Goal: Complete application form: Complete application form

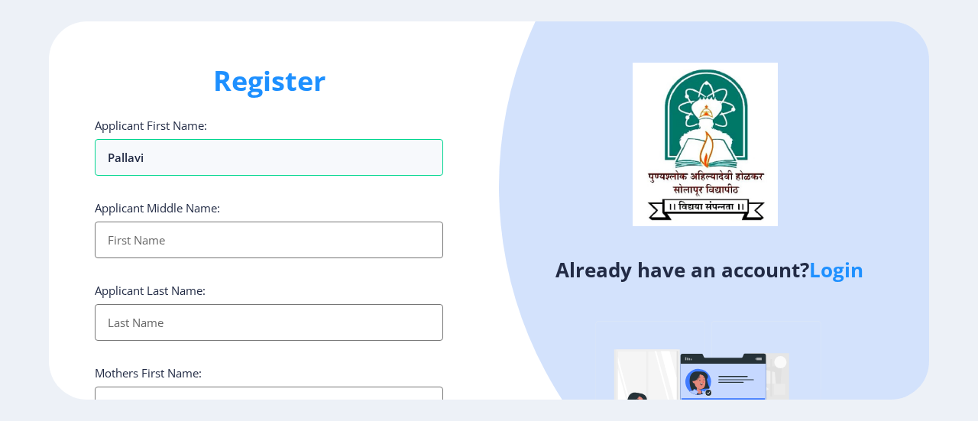
select select
type input "Pallavi"
click at [240, 323] on input "Applicant First Name:" at bounding box center [269, 322] width 348 height 37
type input "Bhattacharjee"
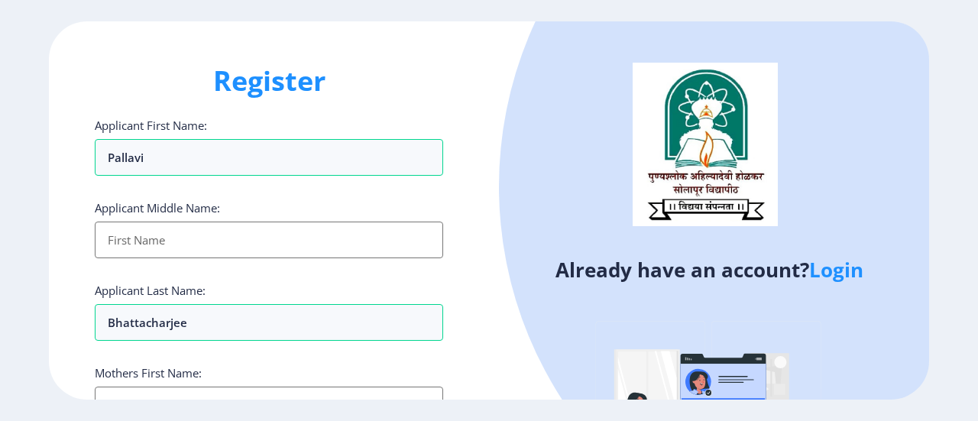
click at [489, 334] on div "Already have an account? Login" at bounding box center [709, 290] width 440 height 539
click at [520, 223] on div at bounding box center [890, 186] width 782 height 782
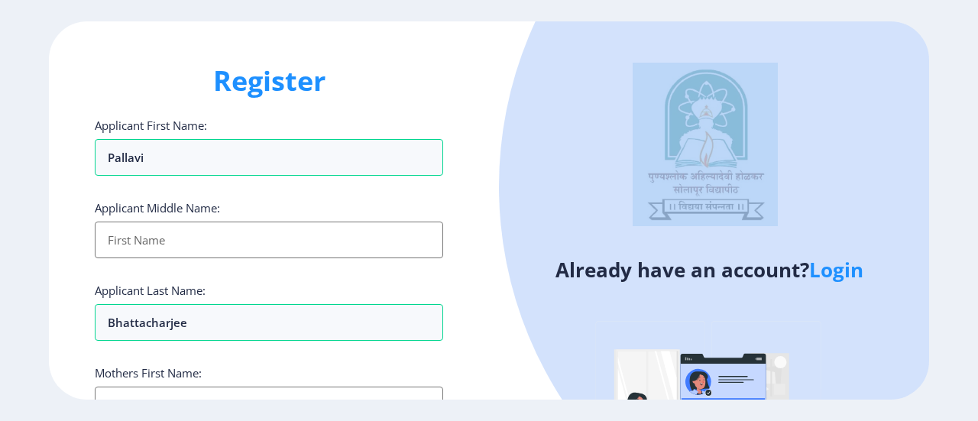
drag, startPoint x: 520, startPoint y: 223, endPoint x: 541, endPoint y: 337, distance: 115.8
click at [541, 337] on div at bounding box center [890, 186] width 782 height 782
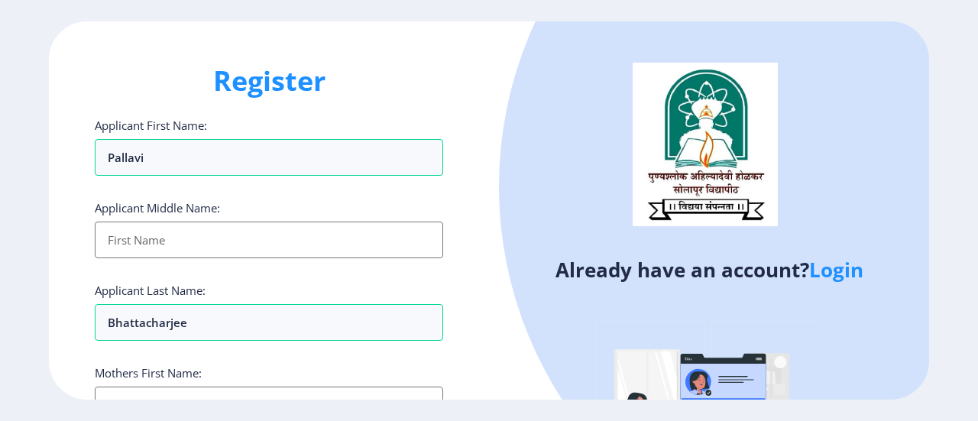
click at [486, 355] on div "Register Applicant First Name: Pallavi Applicant Middle Name: Applicant Last Na…" at bounding box center [269, 210] width 440 height 379
click at [840, 268] on link "Login" at bounding box center [836, 270] width 54 height 28
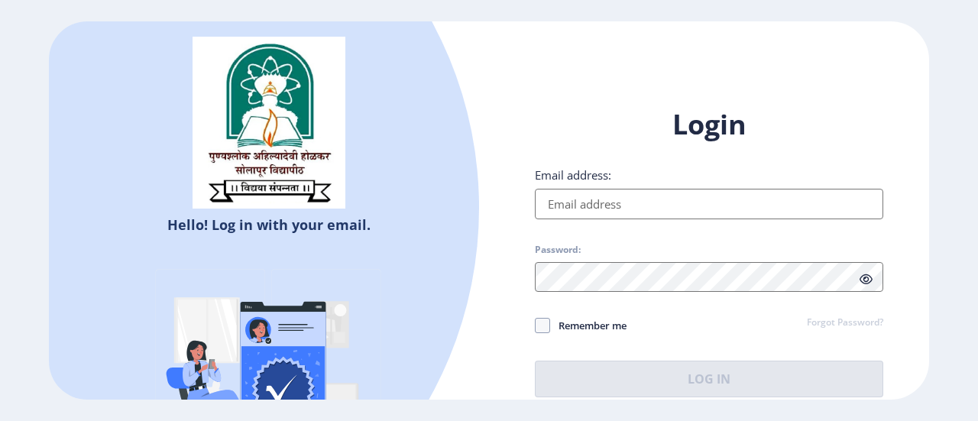
click at [655, 213] on input "Email address:" at bounding box center [709, 204] width 348 height 31
type input "pallavipiyab@gmail.com"
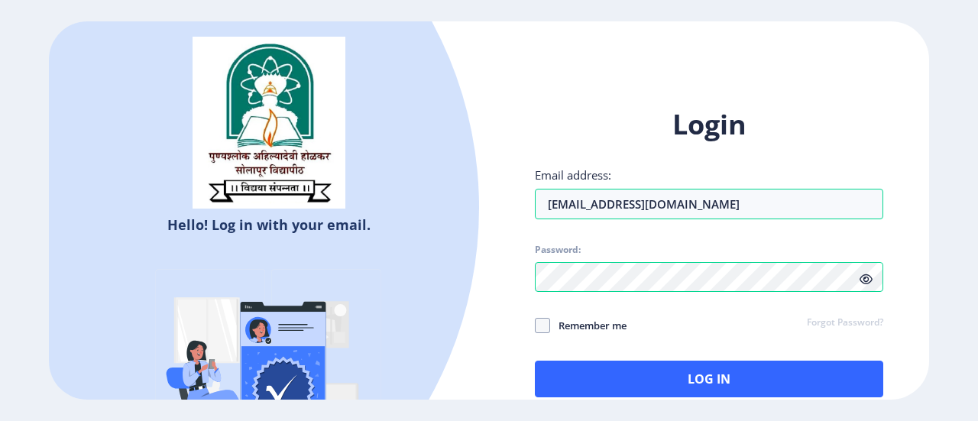
click at [860, 282] on icon at bounding box center [866, 279] width 13 height 11
click at [599, 322] on span "Remember me" at bounding box center [588, 325] width 76 height 18
click at [536, 325] on input "Remember me" at bounding box center [535, 325] width 1 height 1
checkbox input "true"
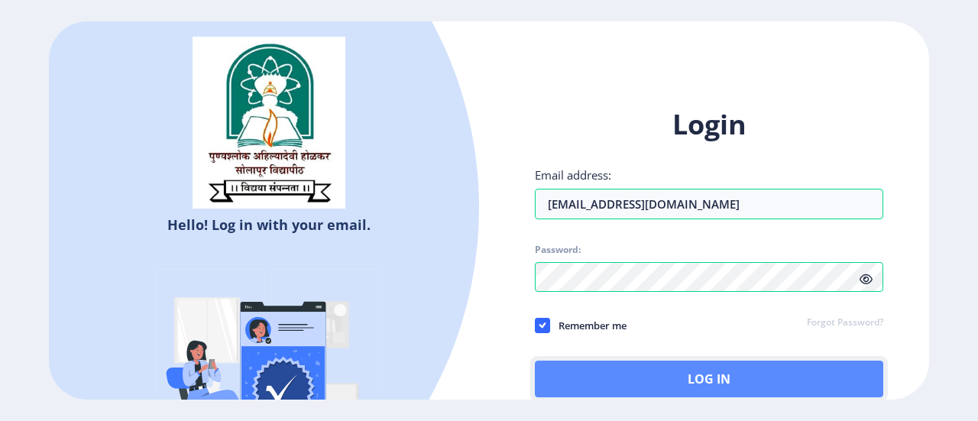
click at [711, 373] on button "Log In" at bounding box center [709, 379] width 348 height 37
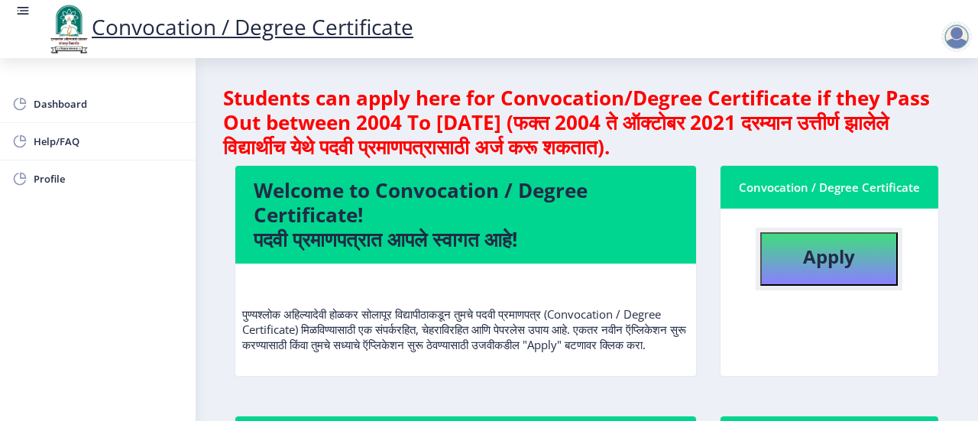
click at [839, 262] on b "Apply" at bounding box center [829, 256] width 52 height 25
select select
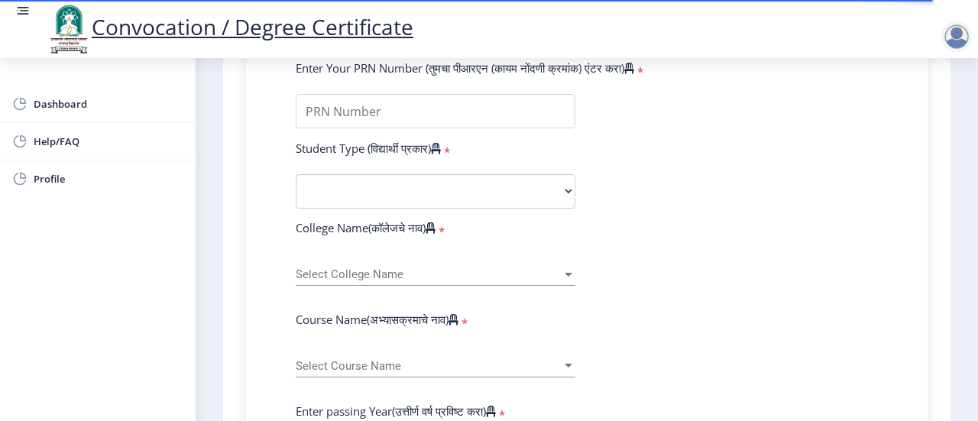
scroll to position [397, 0]
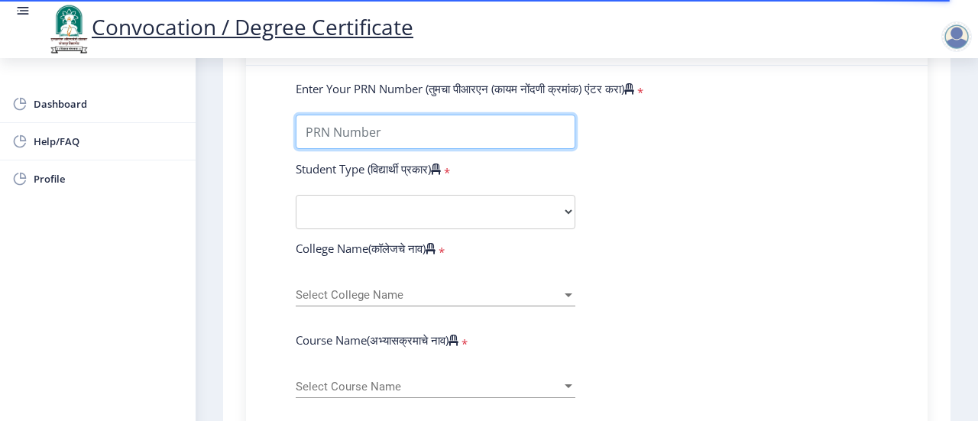
click at [536, 129] on input "Enter Your PRN Number (तुमचा पीआरएन (कायम नोंदणी क्रमांक) एंटर करा)" at bounding box center [436, 132] width 280 height 34
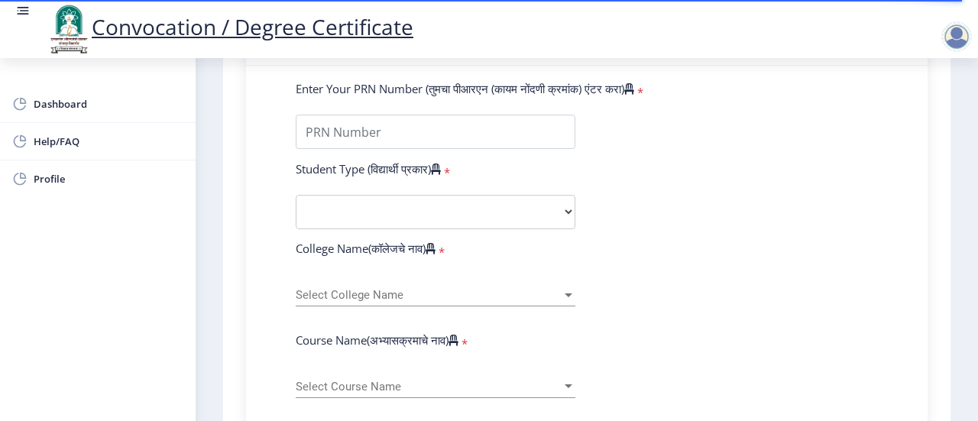
click at [529, 378] on div "Select Course Name Select Course Name" at bounding box center [436, 382] width 280 height 32
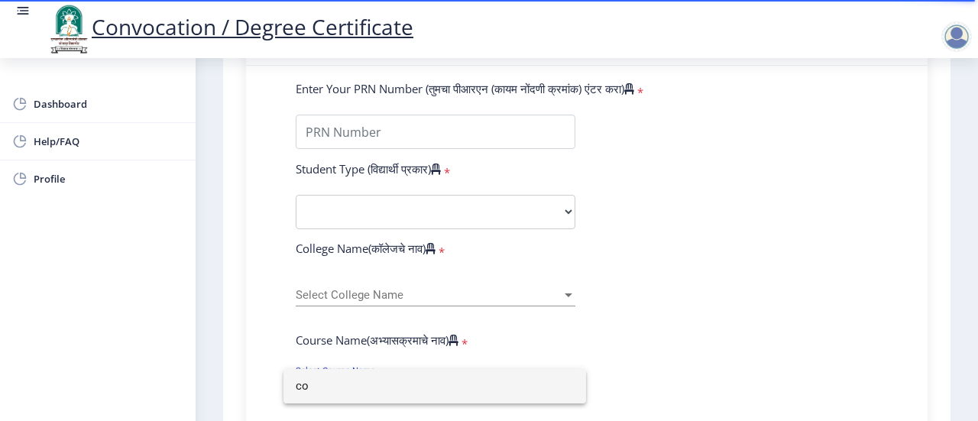
type input "c"
click at [465, 134] on div at bounding box center [489, 210] width 978 height 421
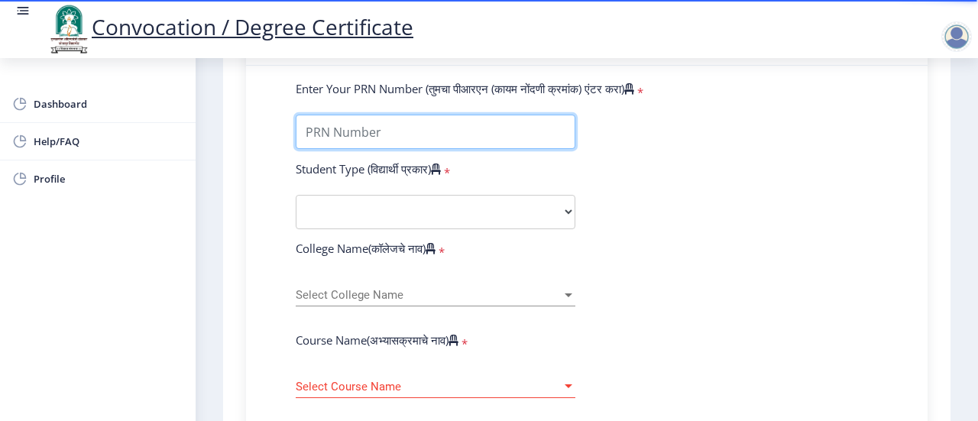
click at [465, 134] on input "Enter Your PRN Number (तुमचा पीआरएन (कायम नोंदणी क्रमांक) एंटर करा)" at bounding box center [436, 132] width 280 height 34
type input "2012032510000508"
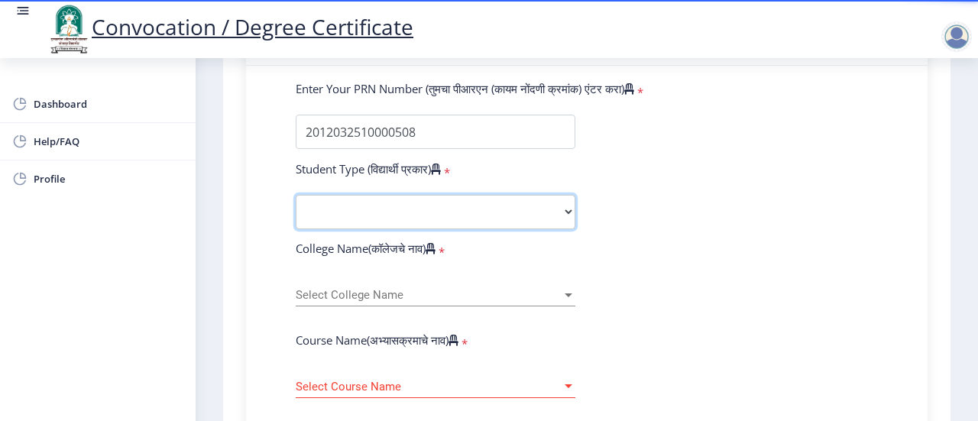
click at [442, 203] on select "Select Student Type Regular External" at bounding box center [436, 212] width 280 height 34
select select "Regular"
click at [296, 195] on select "Select Student Type Regular External" at bounding box center [436, 212] width 280 height 34
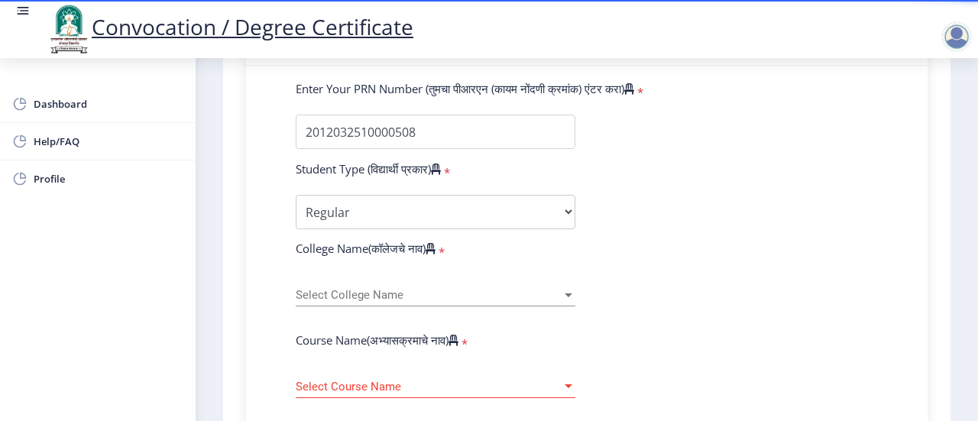
click at [371, 291] on span "Select College Name" at bounding box center [429, 295] width 266 height 13
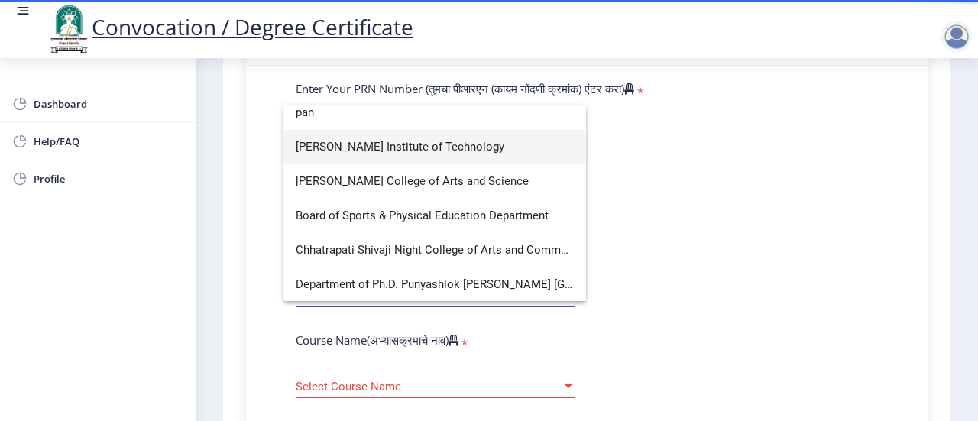
scroll to position [0, 0]
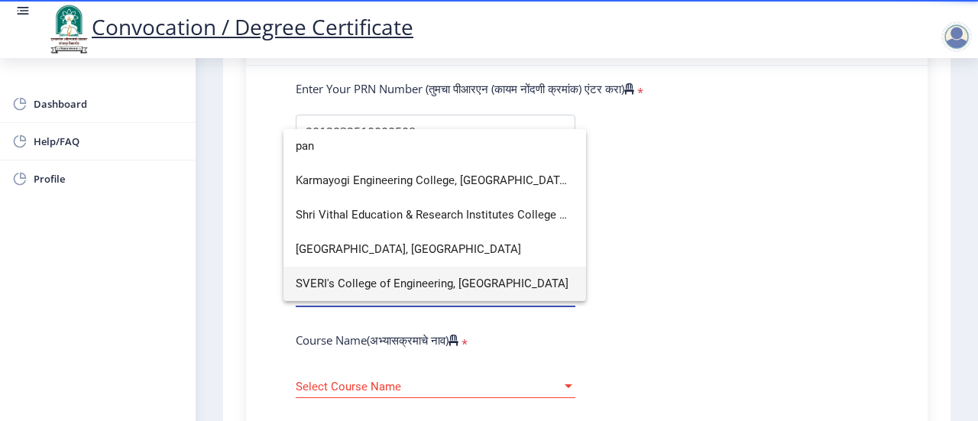
type input "pan"
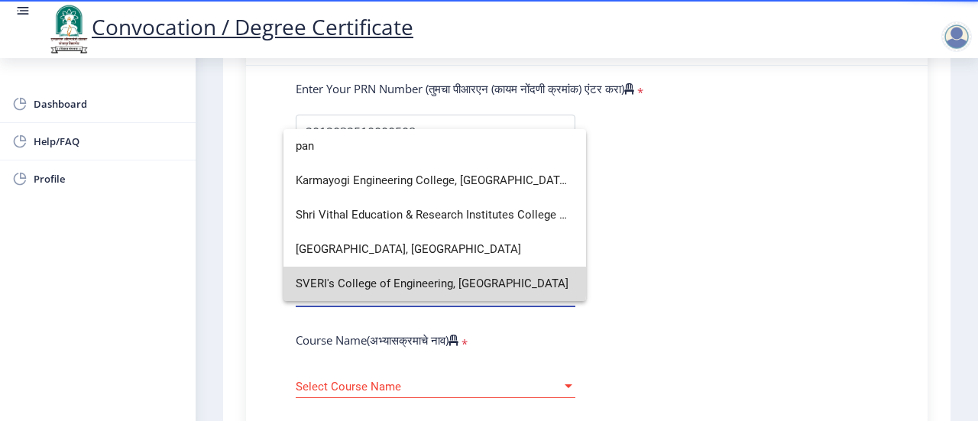
click at [397, 279] on span "SVERI's College of Engineering, Pandharpur" at bounding box center [435, 284] width 278 height 34
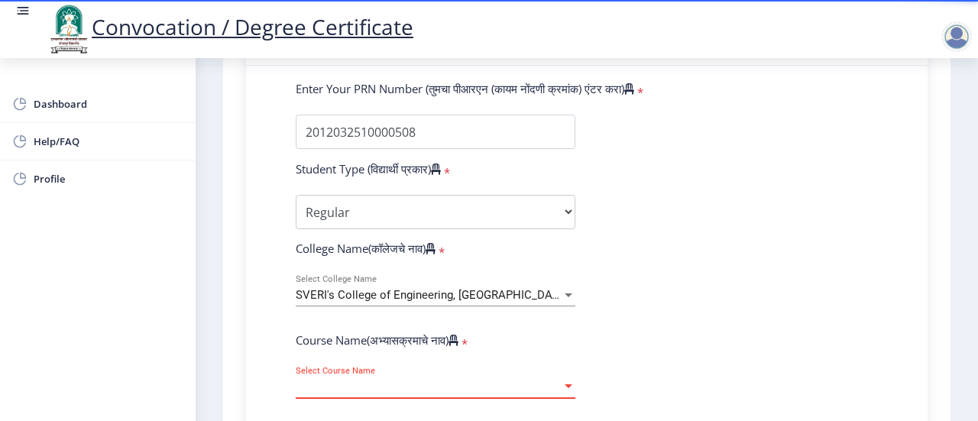
click at [380, 383] on span "Select Course Name" at bounding box center [429, 386] width 266 height 13
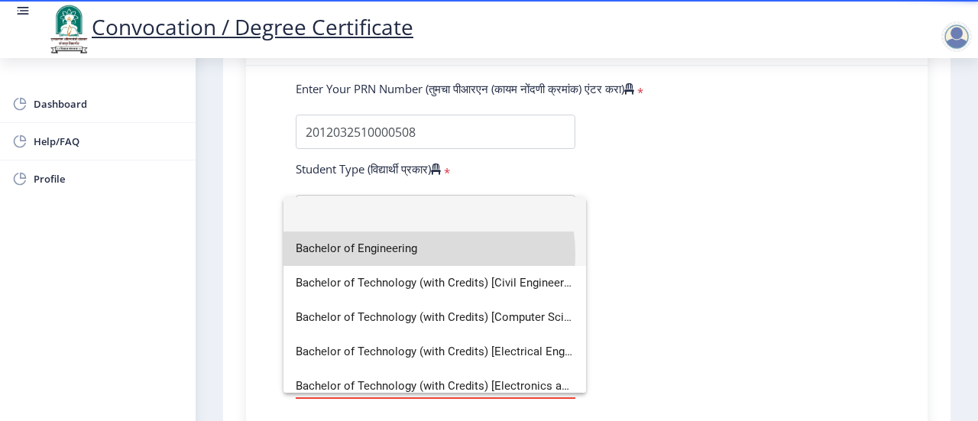
click at [413, 254] on span "Bachelor of Engineering" at bounding box center [435, 249] width 278 height 34
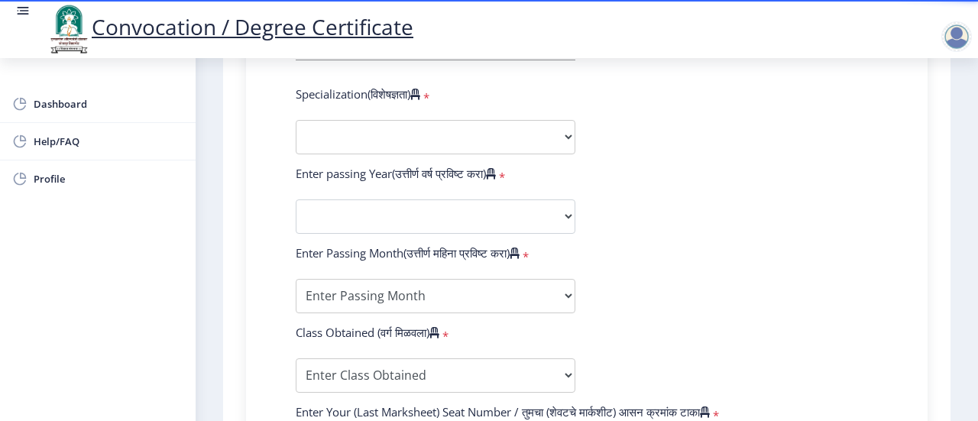
scroll to position [733, 0]
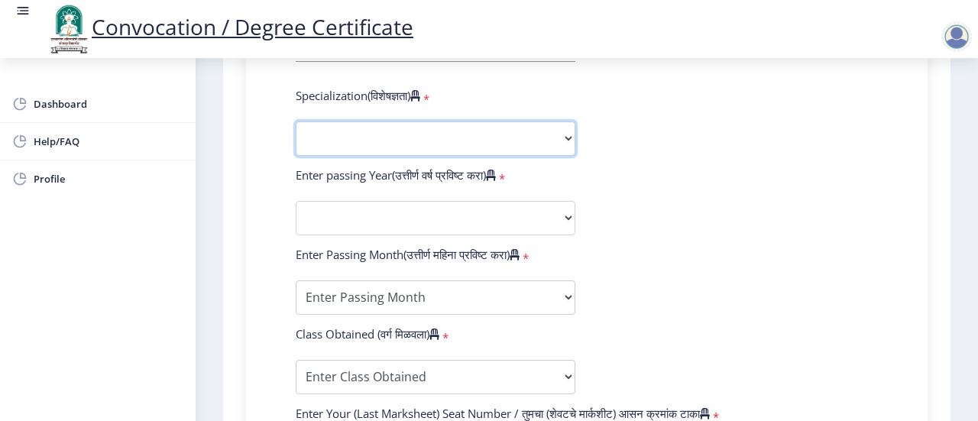
click at [559, 143] on select "Specialization Bio-Medical Engineering Civil Engineering Computer Science & Eng…" at bounding box center [436, 138] width 280 height 34
select select "Computer Science & Engineering"
click at [296, 121] on select "Specialization Bio-Medical Engineering Civil Engineering Computer Science & Eng…" at bounding box center [436, 138] width 280 height 34
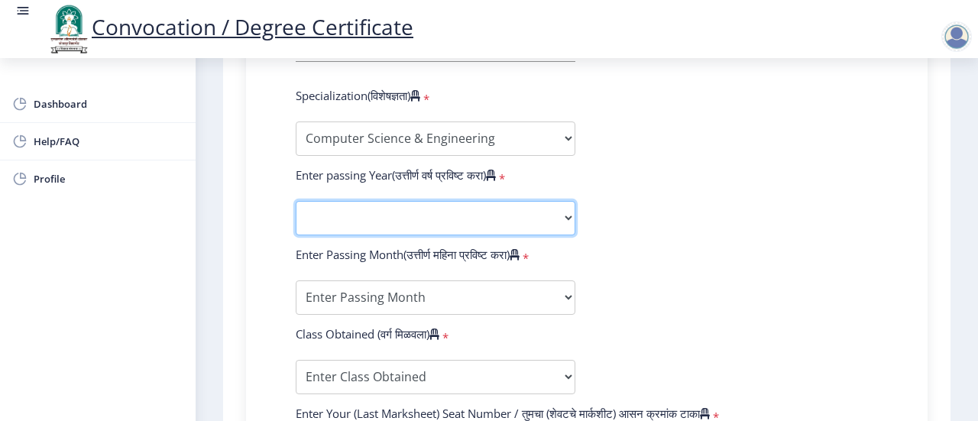
click at [445, 222] on select "2025 2024 2023 2022 2021 2020 2019 2018 2017 2016 2015 2014 2013 2012 2011 2010…" at bounding box center [436, 218] width 280 height 34
select select "2016"
click at [296, 201] on select "2025 2024 2023 2022 2021 2020 2019 2018 2017 2016 2015 2014 2013 2012 2011 2010…" at bounding box center [436, 218] width 280 height 34
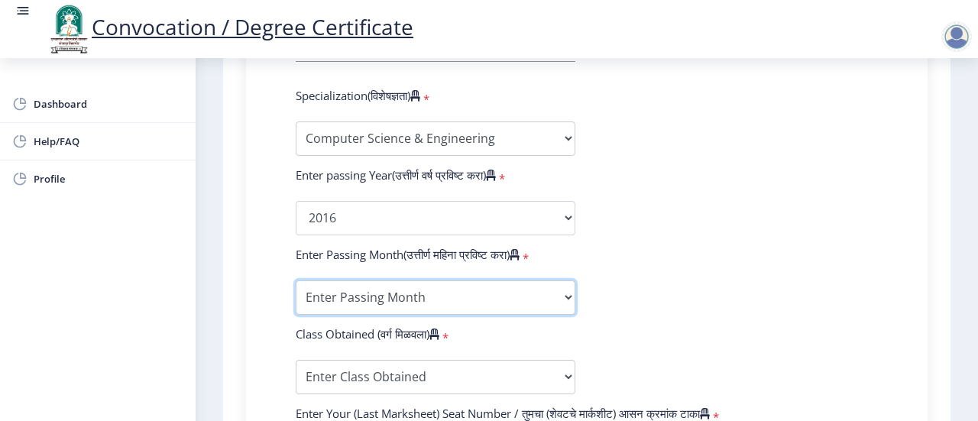
click at [403, 297] on select "Enter Passing Month March April May October November December" at bounding box center [436, 297] width 280 height 34
select select "May"
click at [296, 280] on select "Enter Passing Month March April May October November December" at bounding box center [436, 297] width 280 height 34
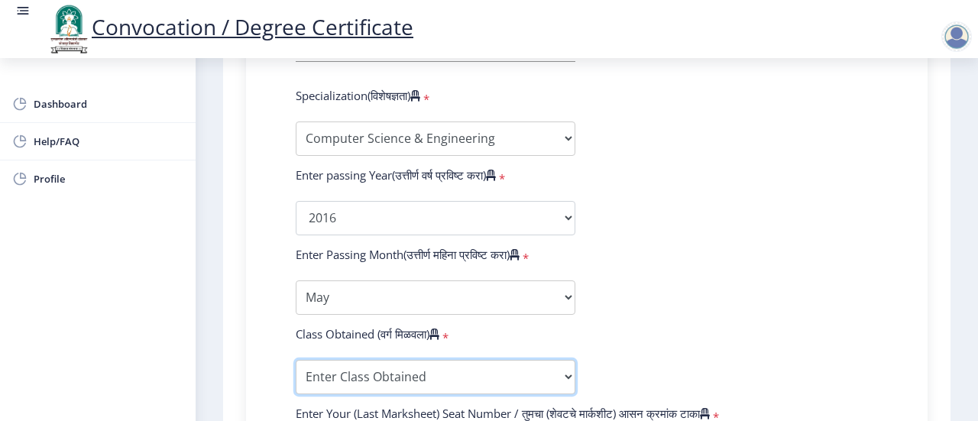
click at [446, 389] on select "Enter Class Obtained FIRST CLASS WITH DISTINCTION FIRST CLASS HIGHER SECOND CLA…" at bounding box center [436, 377] width 280 height 34
select select "FIRST CLASS WITH DISTINCTION"
click at [296, 360] on select "Enter Class Obtained FIRST CLASS WITH DISTINCTION FIRST CLASS HIGHER SECOND CLA…" at bounding box center [436, 377] width 280 height 34
click at [718, 236] on form "Enter Your PRN Number (तुमचा पीआरएन (कायम नोंदणी क्रमांक) एंटर करा) * Student T…" at bounding box center [586, 189] width 605 height 889
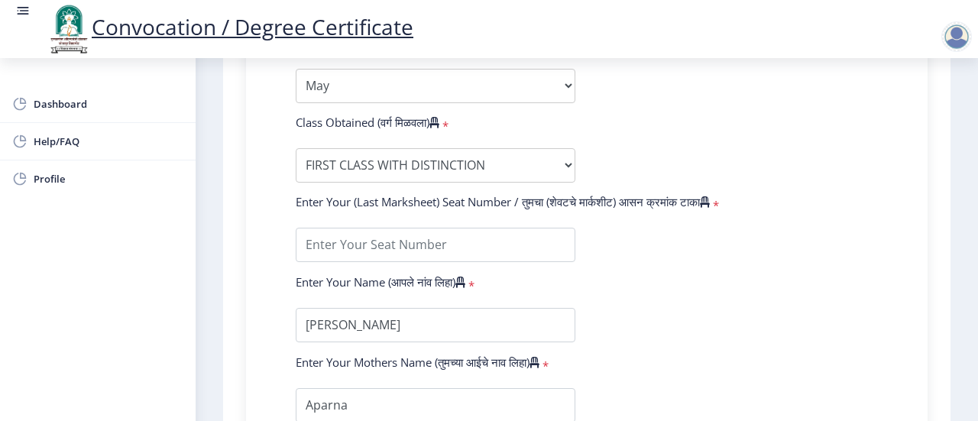
scroll to position [947, 0]
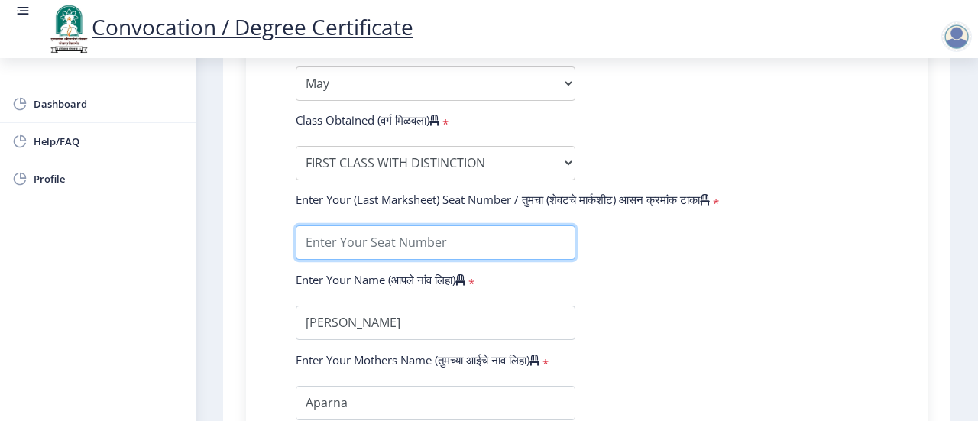
click at [468, 252] on input "textarea" at bounding box center [436, 242] width 280 height 34
type input "615690"
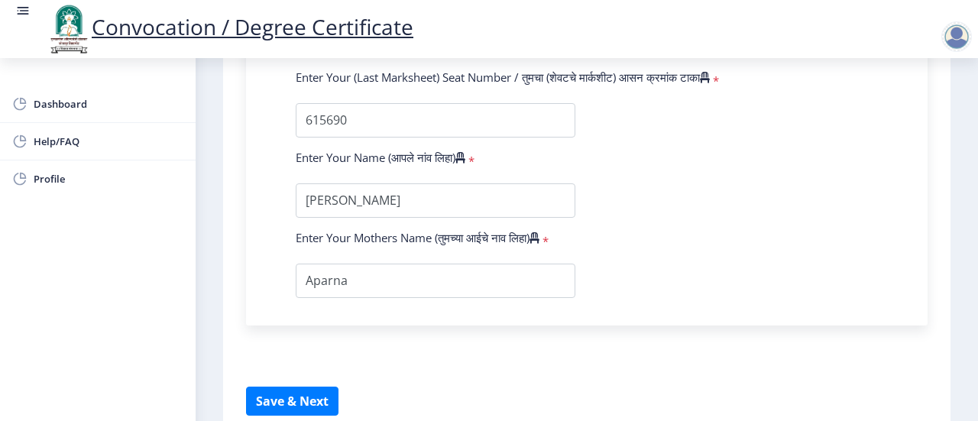
scroll to position [1100, 0]
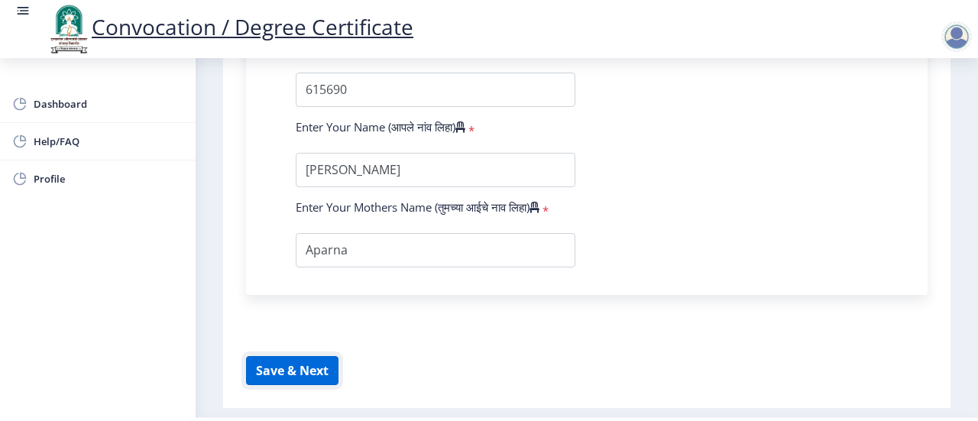
click at [319, 369] on button "Save & Next" at bounding box center [292, 370] width 92 height 29
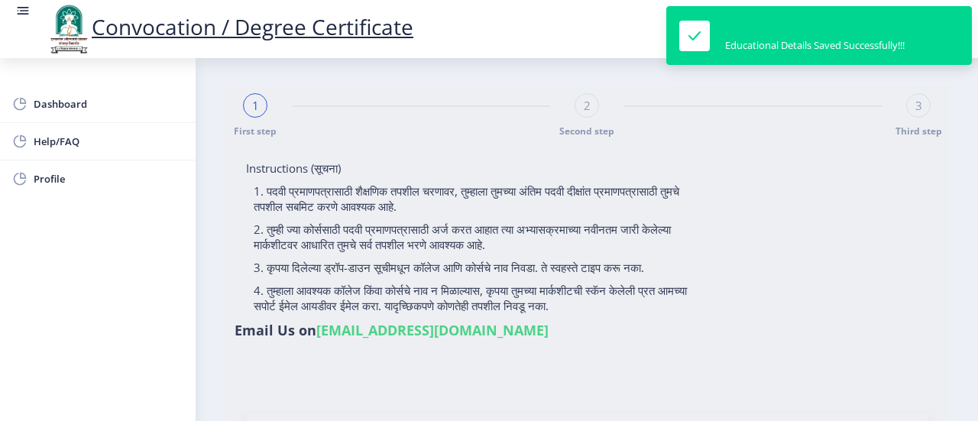
select select
type input "2012032510000508"
select select "Regular"
select select "2016"
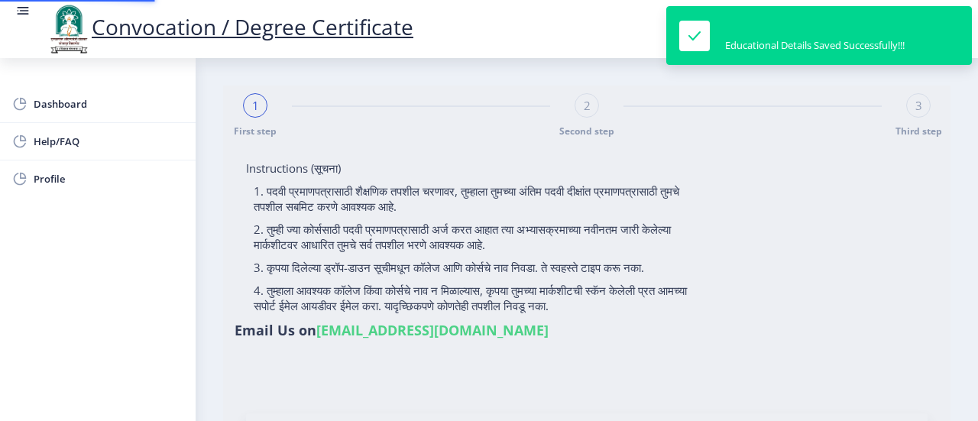
select select "May"
select select "FIRST CLASS WITH DISTINCTION"
type input "615690"
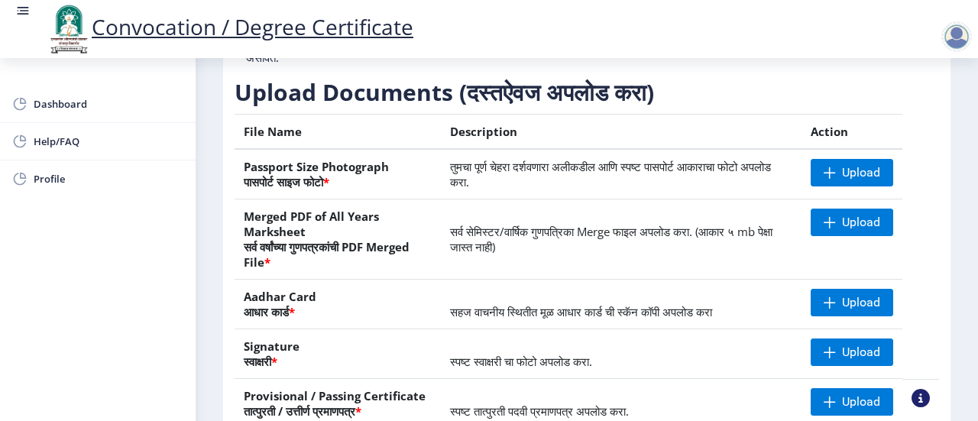
scroll to position [214, 0]
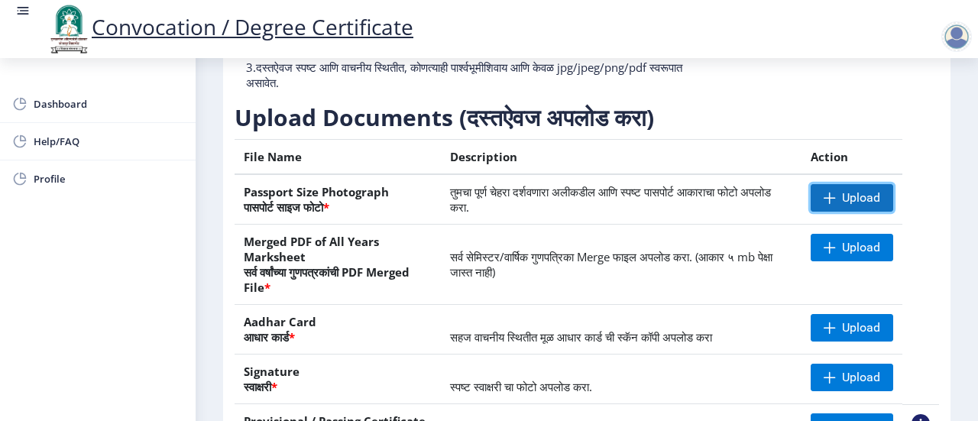
click at [885, 192] on span "Upload" at bounding box center [852, 198] width 83 height 28
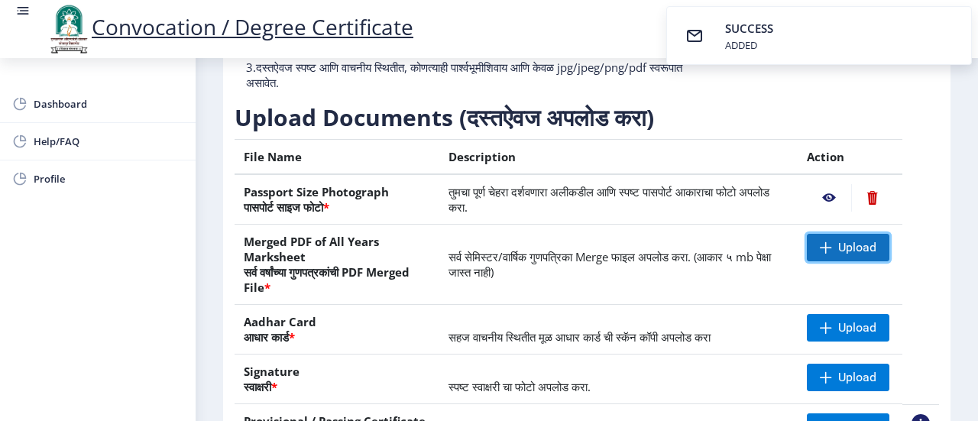
click at [830, 248] on span "Upload" at bounding box center [848, 248] width 83 height 28
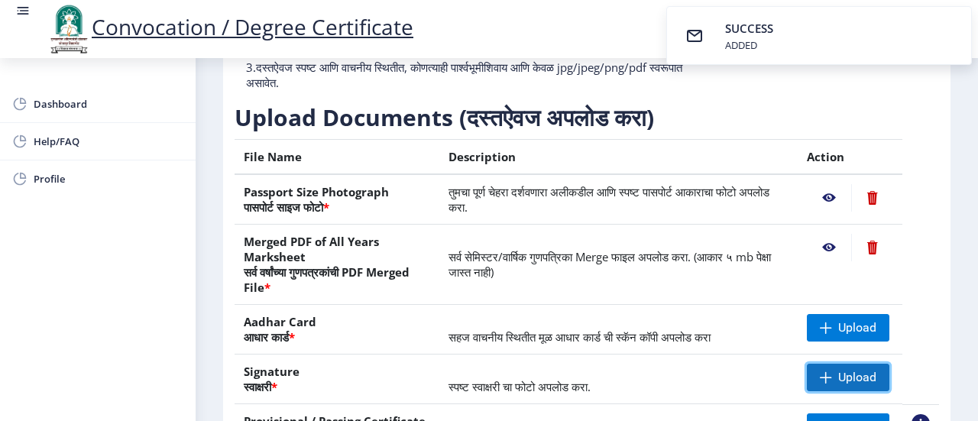
click at [834, 372] on span "Upload" at bounding box center [848, 378] width 83 height 28
click at [845, 415] on span "Upload" at bounding box center [848, 427] width 83 height 28
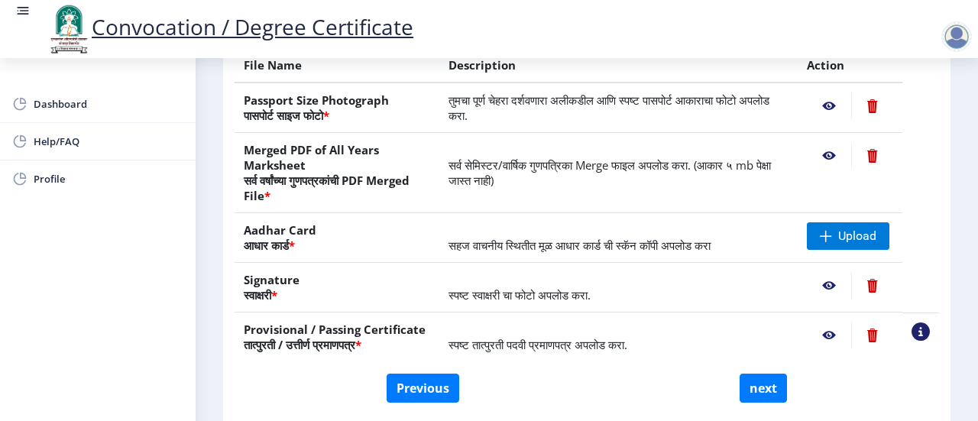
scroll to position [336, 0]
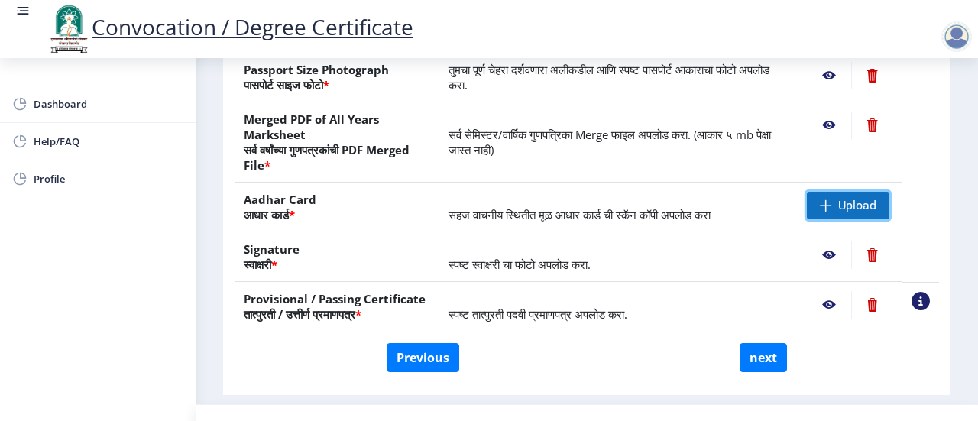
click at [841, 201] on span "Upload" at bounding box center [857, 205] width 38 height 15
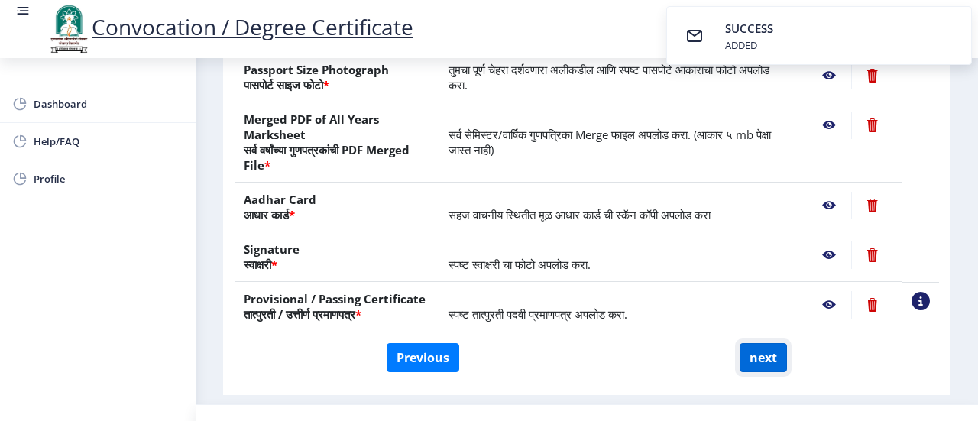
click at [779, 360] on button "next" at bounding box center [763, 357] width 47 height 29
select select
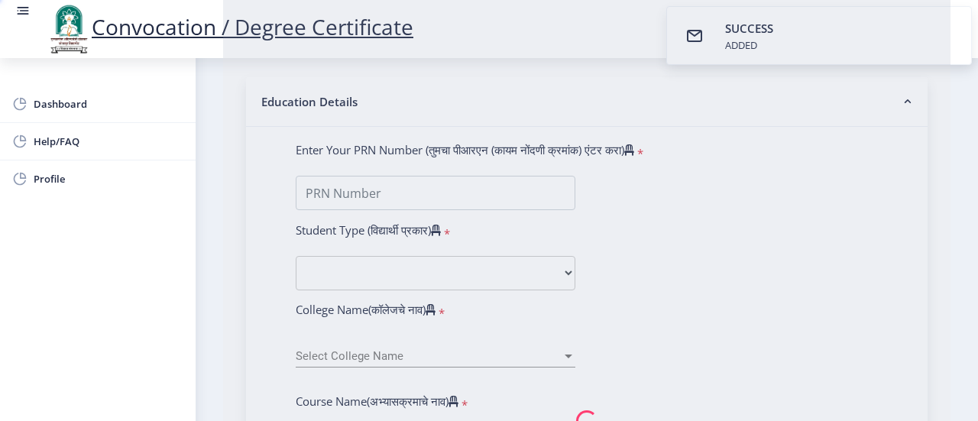
select select
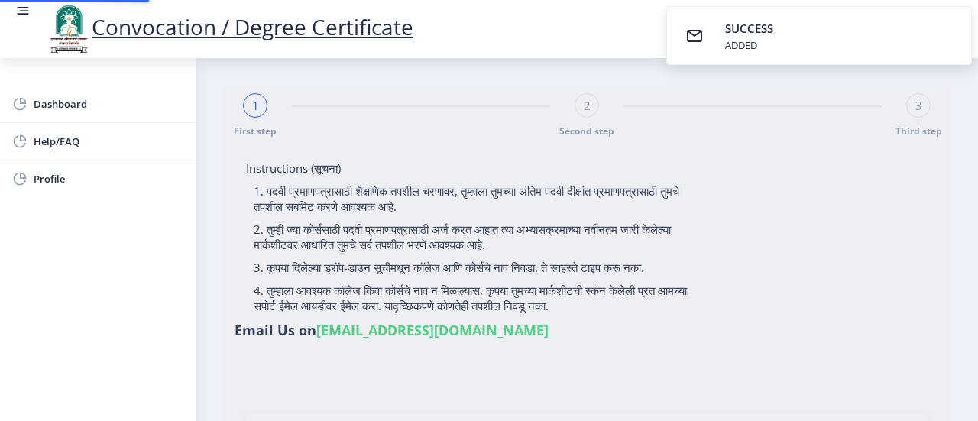
select select
type input "[PERSON_NAME]"
type input "Aparna"
type input "2012032510000508"
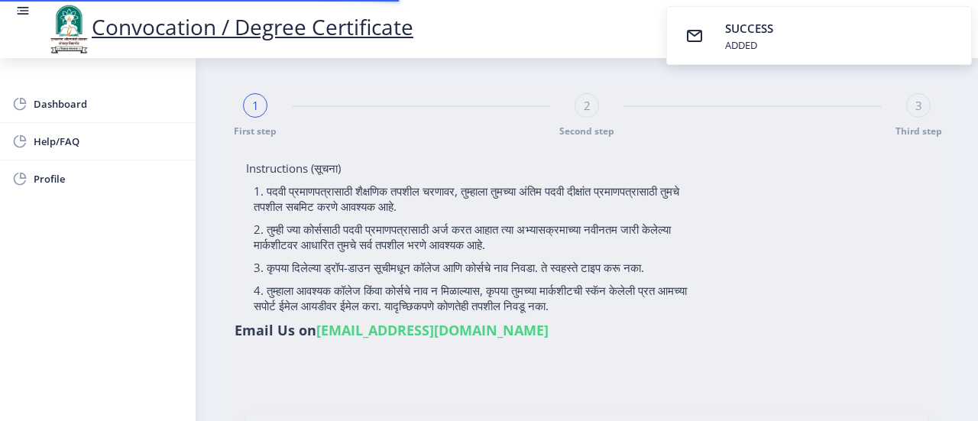
select select "Regular"
select select "2016"
select select "May"
select select "FIRST CLASS WITH DISTINCTION"
type input "615690"
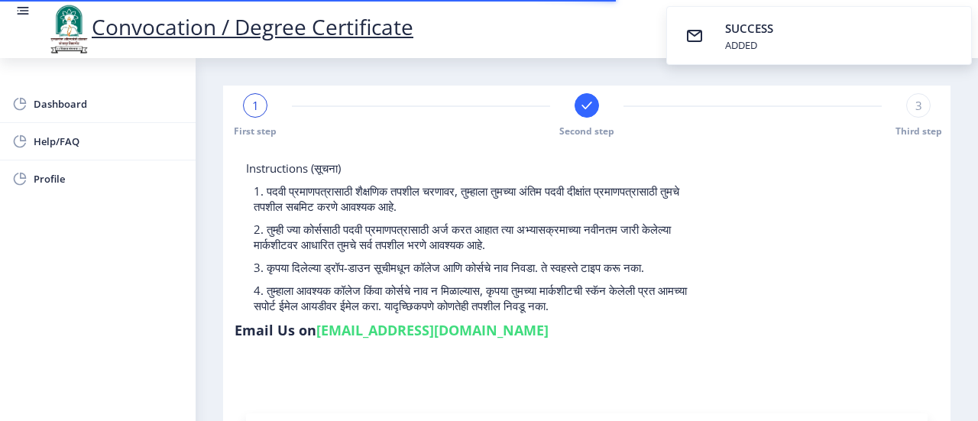
select select
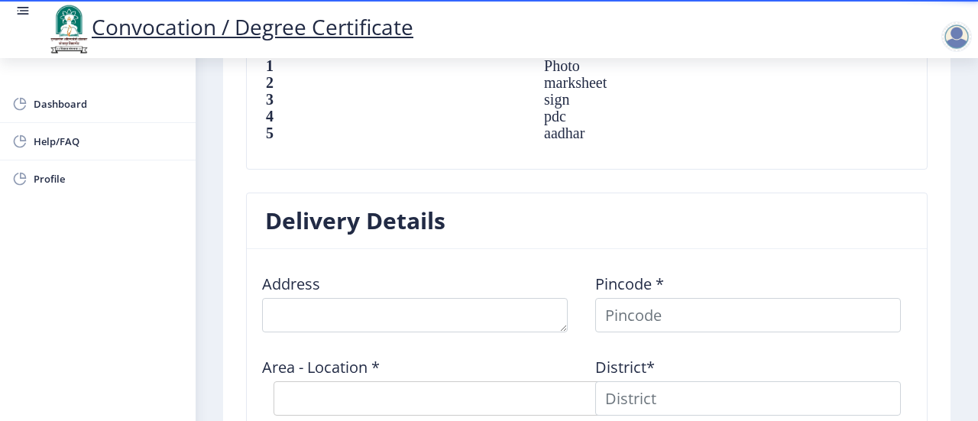
scroll to position [1161, 0]
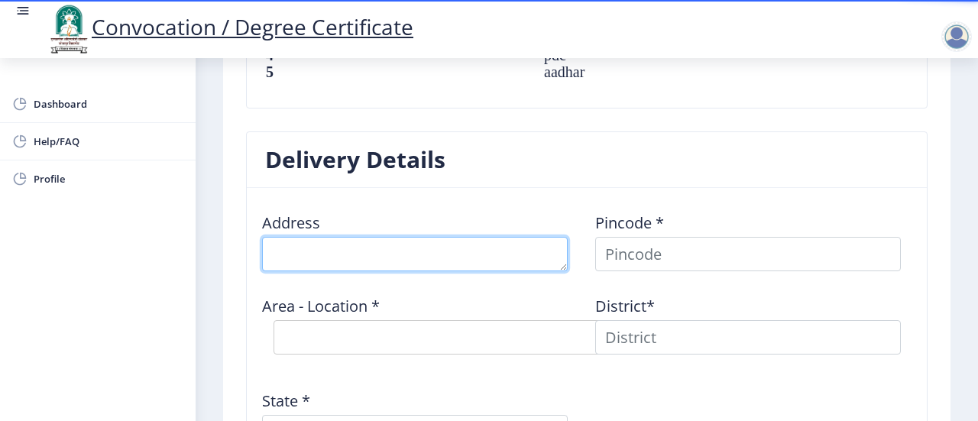
click at [460, 237] on textarea at bounding box center [415, 254] width 306 height 34
type textarea "P1-4th Floor, Perody Paradise, Vijaya Bank Layout, Bannerghatta Rd"
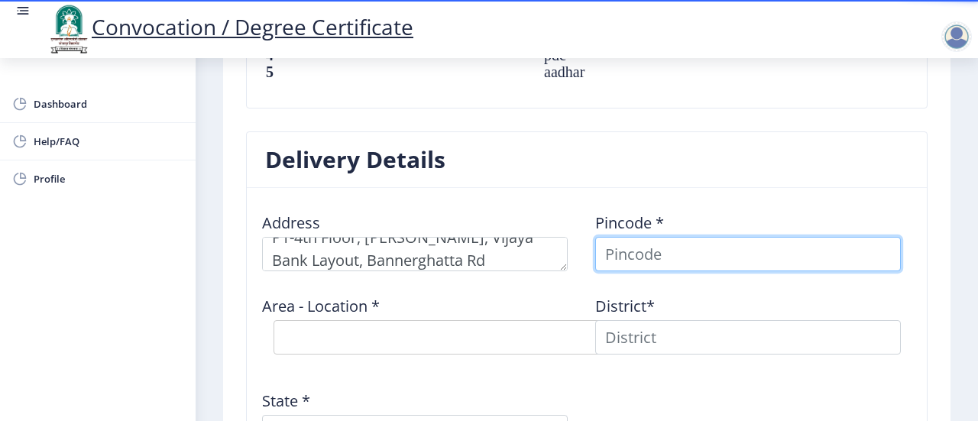
click at [688, 243] on input at bounding box center [748, 254] width 306 height 34
type input "560076"
select select
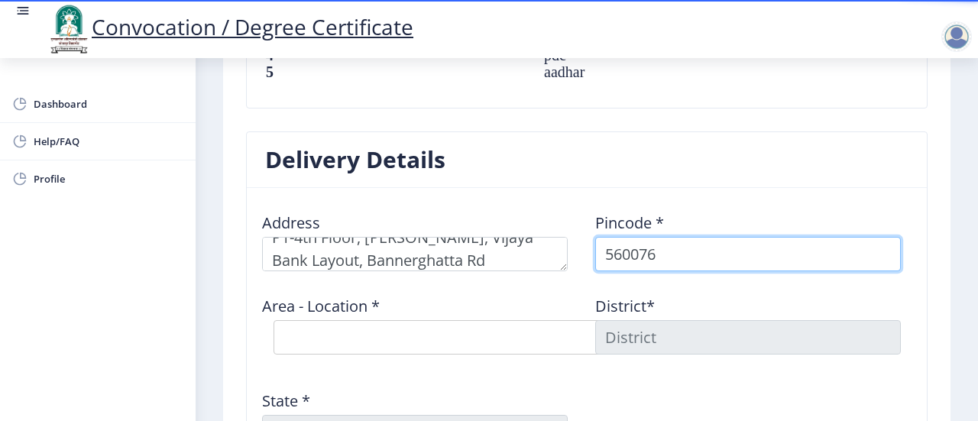
type input "560076"
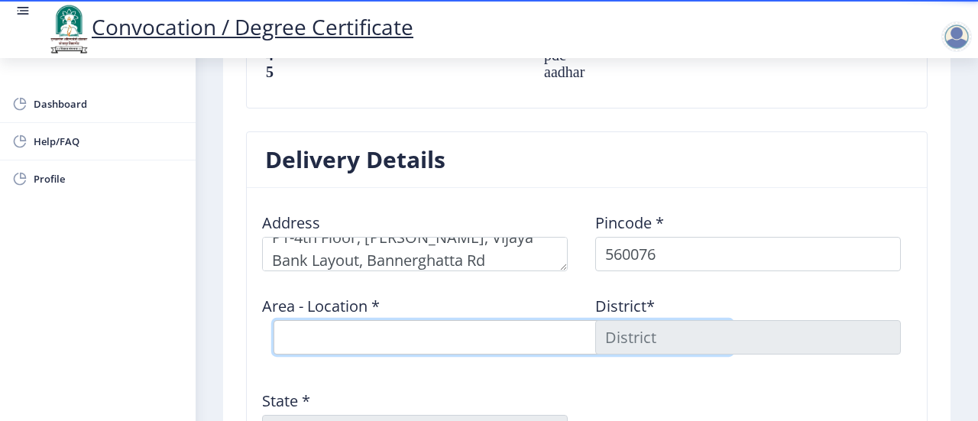
click at [513, 320] on select "Select Area Location Bannerghatta Road S.O Hulimavu B.O JP Nagar VIII phase S.O…" at bounding box center [503, 337] width 458 height 34
select select "1: Object"
click at [274, 320] on select "Select Area Location Bannerghatta Road S.O Hulimavu B.O JP Nagar VIII phase S.O…" at bounding box center [503, 337] width 458 height 34
type input "BENGALURU"
type input "Karnataka"
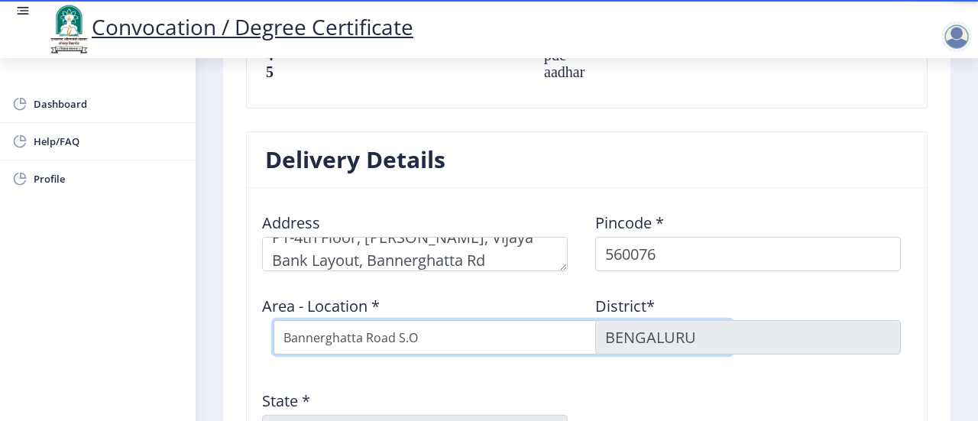
click at [481, 320] on select "Select Area Location Bannerghatta Road S.O Hulimavu B.O JP Nagar VIII phase S.O…" at bounding box center [503, 337] width 458 height 34
click at [701, 356] on div "Address Pincode * 560076 Area - Location * Select Area Location Bannerghatta Ro…" at bounding box center [587, 330] width 666 height 261
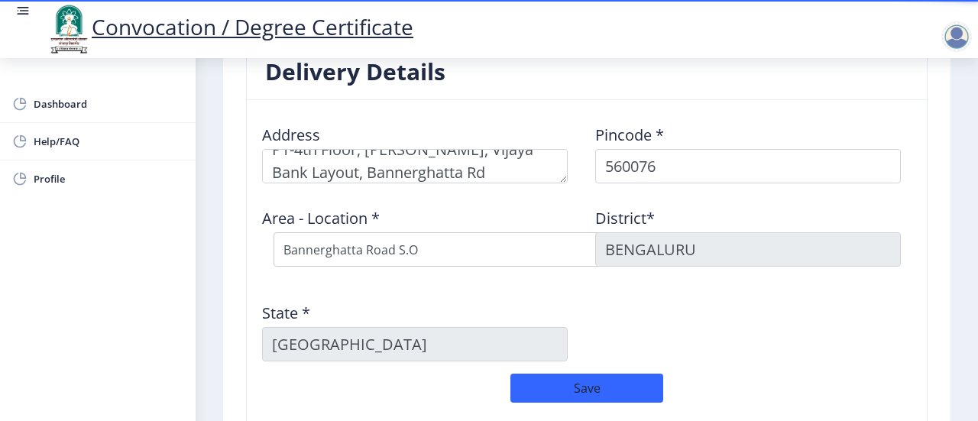
scroll to position [1253, 0]
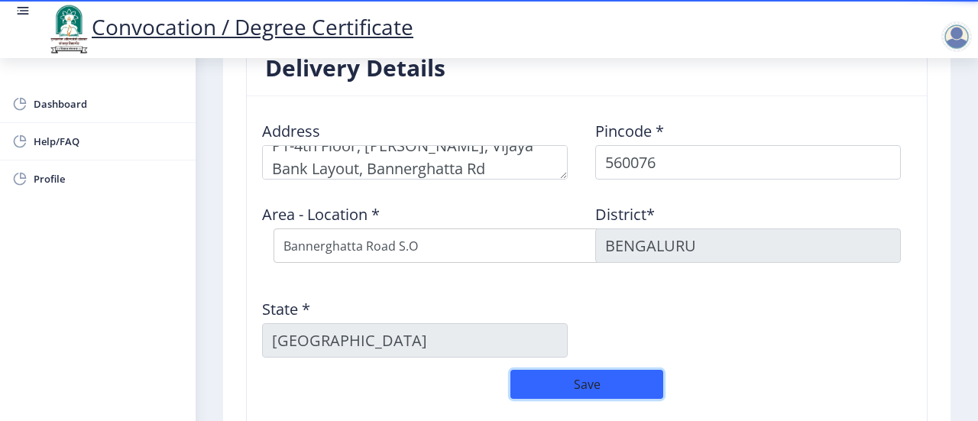
click at [620, 371] on button "Save" at bounding box center [586, 384] width 153 height 29
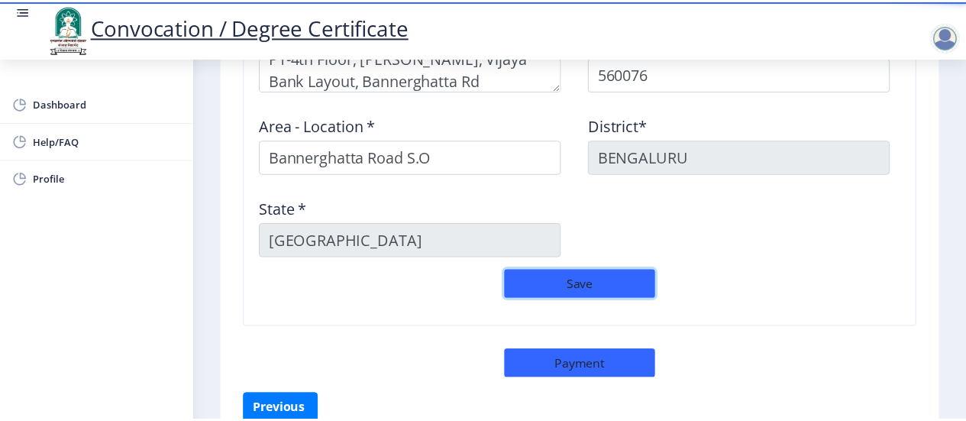
scroll to position [1345, 0]
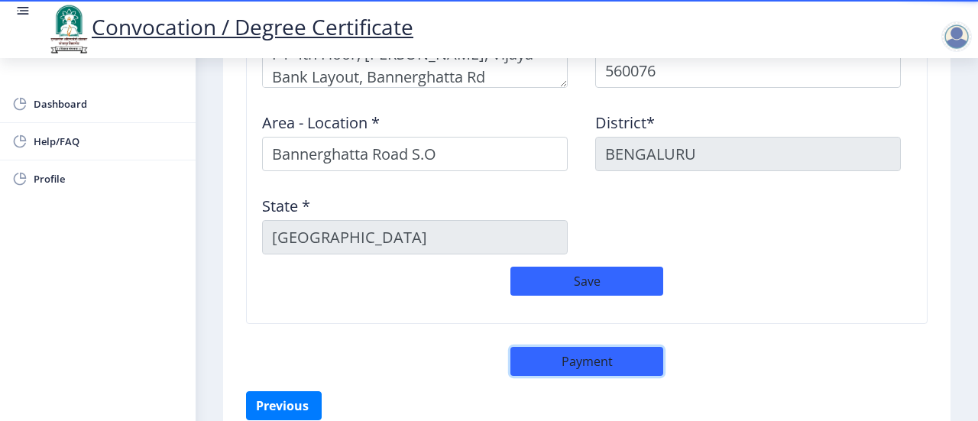
click at [604, 350] on button "Payment" at bounding box center [586, 361] width 153 height 29
select select "sealed"
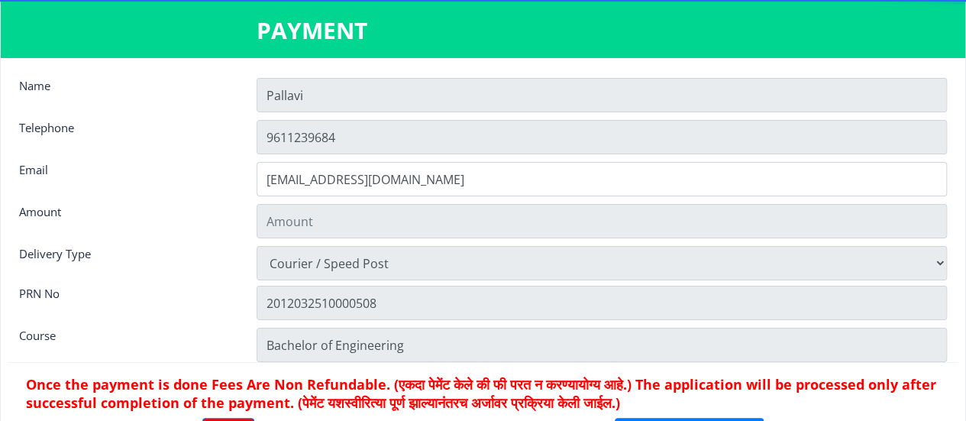
type input "2885"
click at [199, 287] on div "PRN No" at bounding box center [127, 301] width 238 height 31
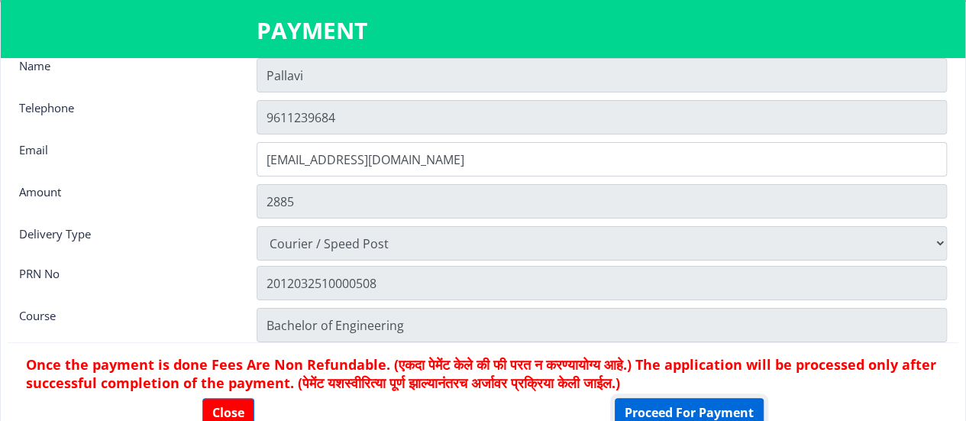
click at [692, 413] on button "Proceed For Payment" at bounding box center [689, 412] width 149 height 29
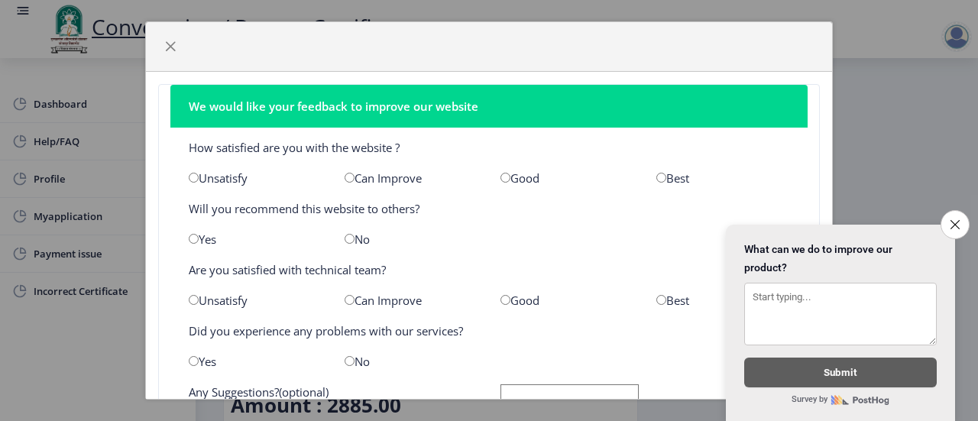
click at [380, 182] on div "Can Improve" at bounding box center [411, 177] width 156 height 15
click at [348, 175] on input "radio" at bounding box center [350, 178] width 10 height 10
radio input "true"
click at [195, 239] on input "radio" at bounding box center [194, 239] width 10 height 10
radio input "true"
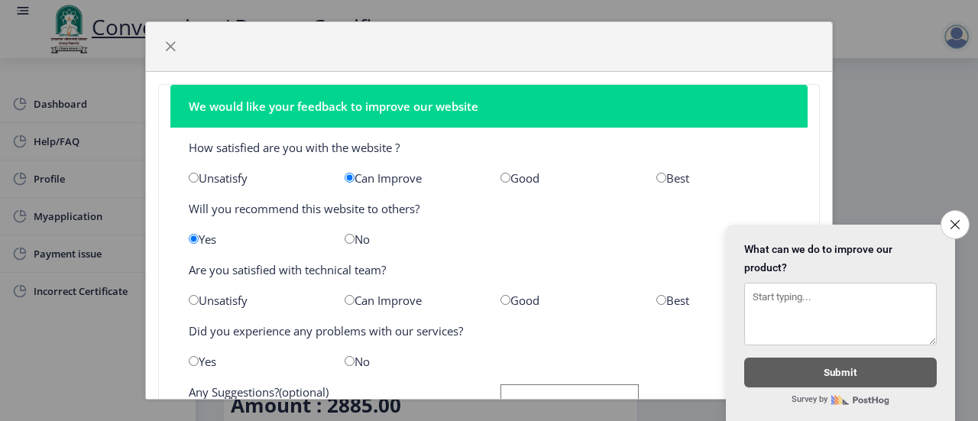
click at [500, 300] on input "radio" at bounding box center [505, 300] width 10 height 10
radio input "true"
click at [347, 360] on input "radio" at bounding box center [350, 361] width 10 height 10
radio input "true"
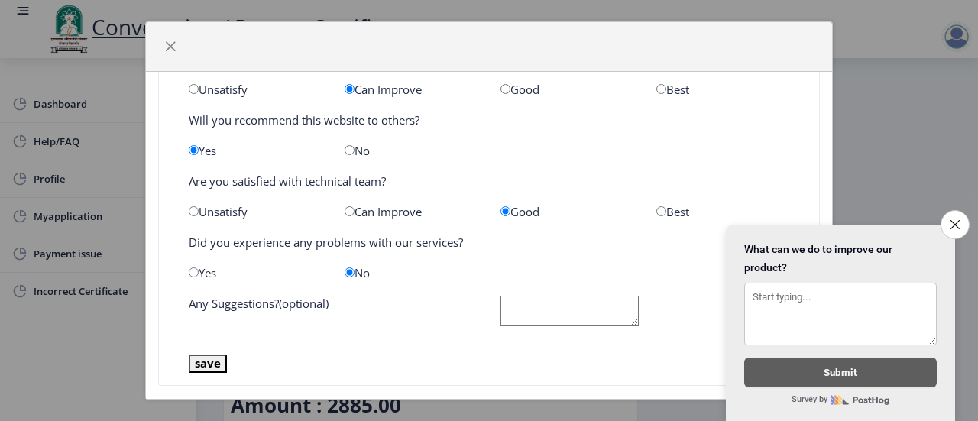
scroll to position [108, 0]
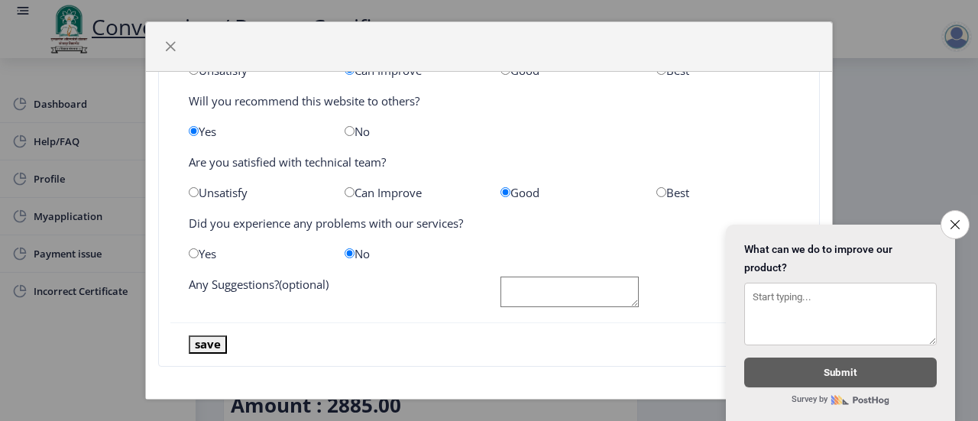
click at [517, 294] on textarea at bounding box center [569, 292] width 138 height 31
type textarea "spelling errors"
click at [209, 343] on button "save" at bounding box center [208, 344] width 38 height 18
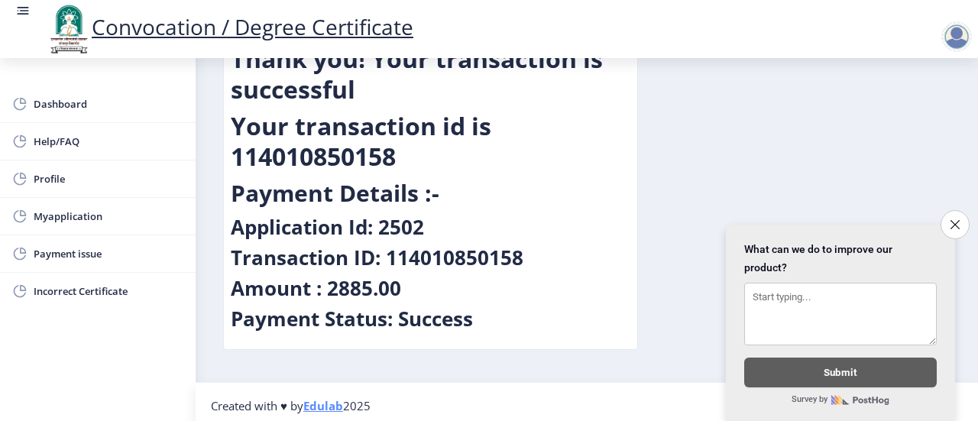
scroll to position [123, 0]
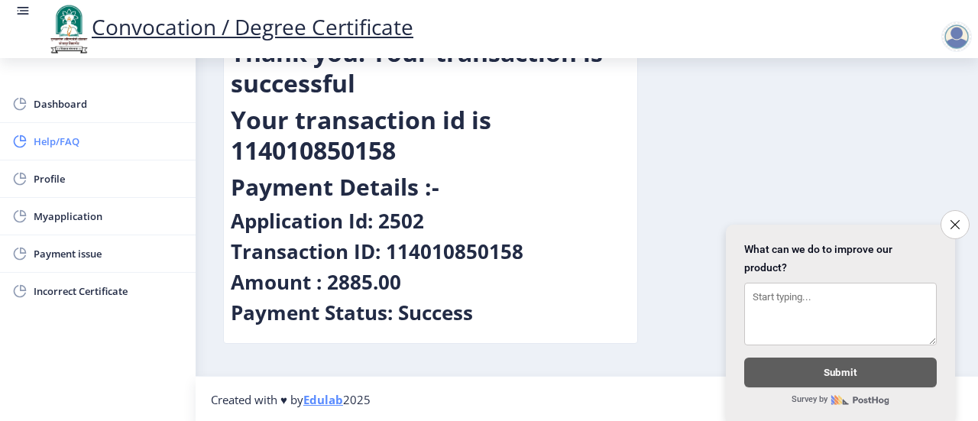
click at [70, 144] on span "Help/FAQ" at bounding box center [109, 141] width 150 height 18
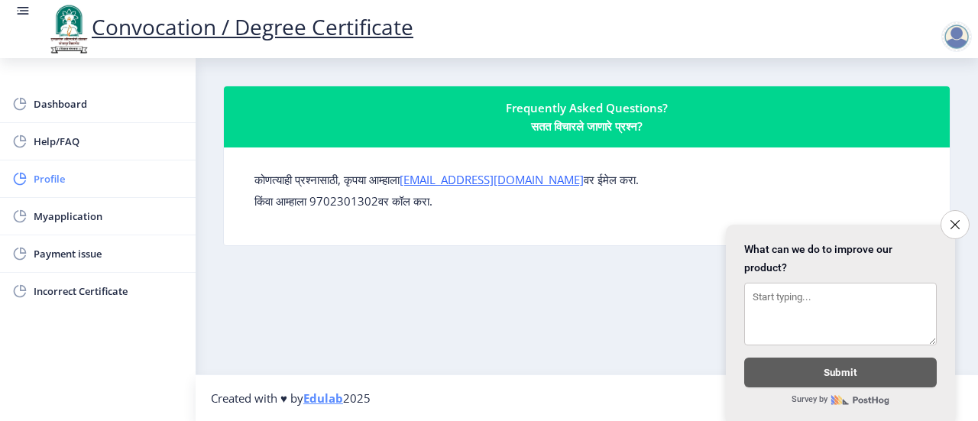
click at [56, 184] on span "Profile" at bounding box center [109, 179] width 150 height 18
select select
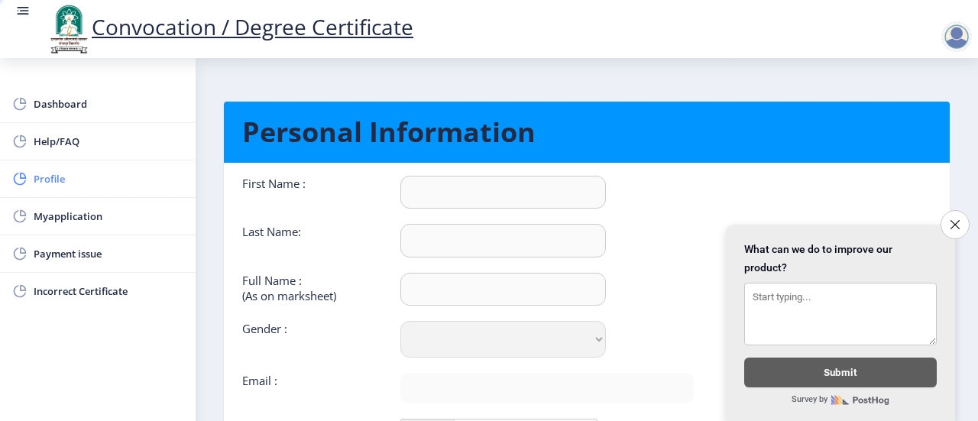
type input "Pallavi"
type input "Bhattacharjee"
type input "[PERSON_NAME]"
select select "[DEMOGRAPHIC_DATA]"
type input "[EMAIL_ADDRESS][DOMAIN_NAME]"
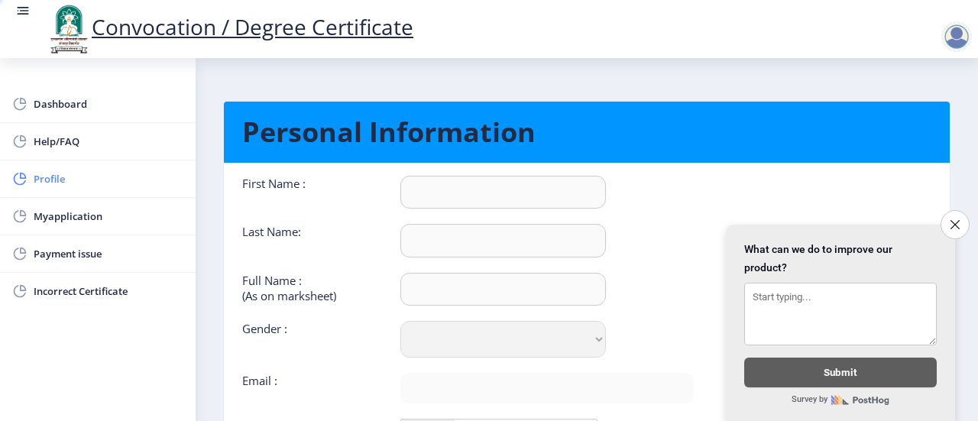
type input "9611239684"
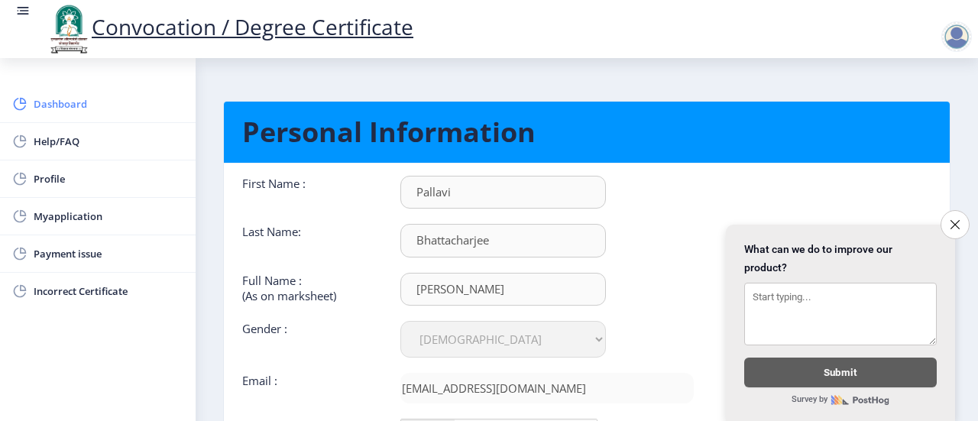
click at [73, 99] on span "Dashboard" at bounding box center [109, 104] width 150 height 18
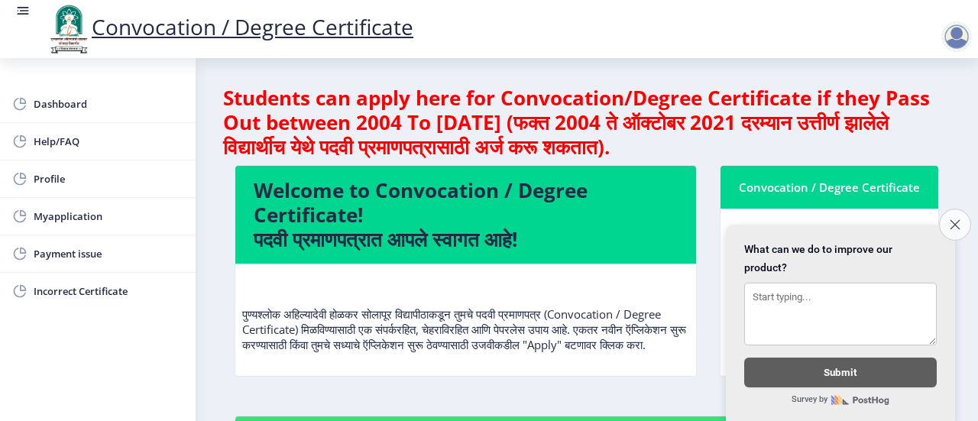
click at [951, 219] on icon "Close survey" at bounding box center [955, 224] width 10 height 10
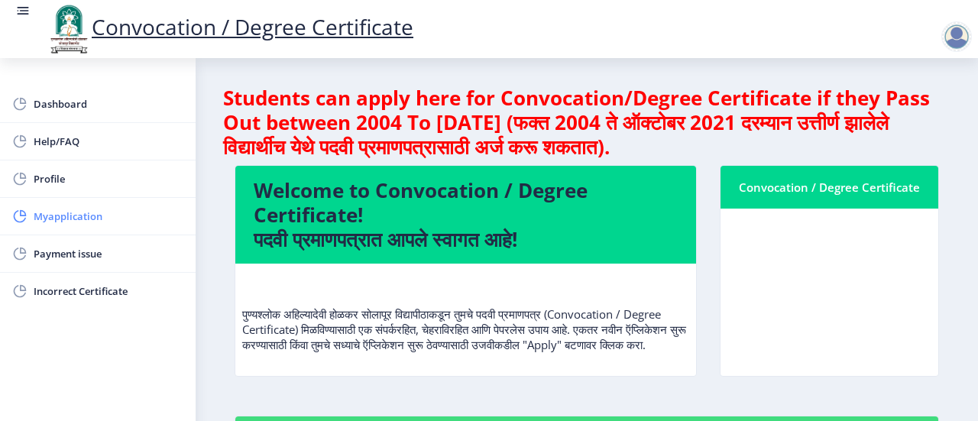
click at [89, 222] on span "Myapplication" at bounding box center [109, 216] width 150 height 18
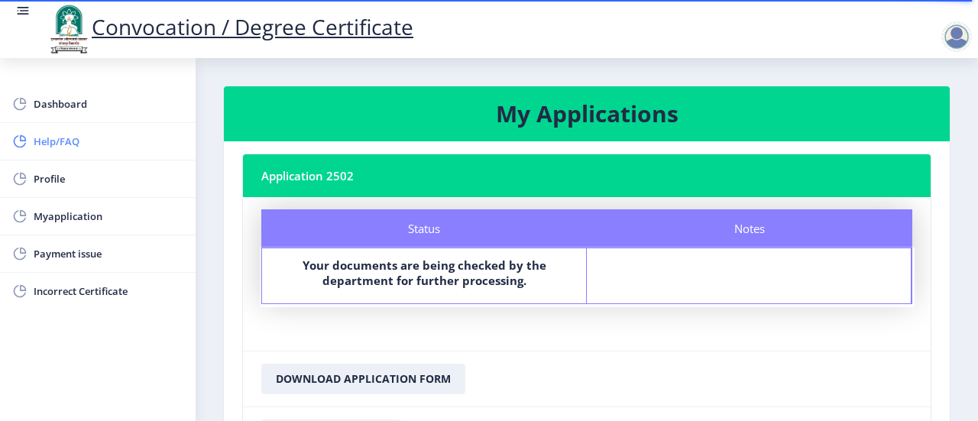
click at [60, 146] on span "Help/FAQ" at bounding box center [109, 141] width 150 height 18
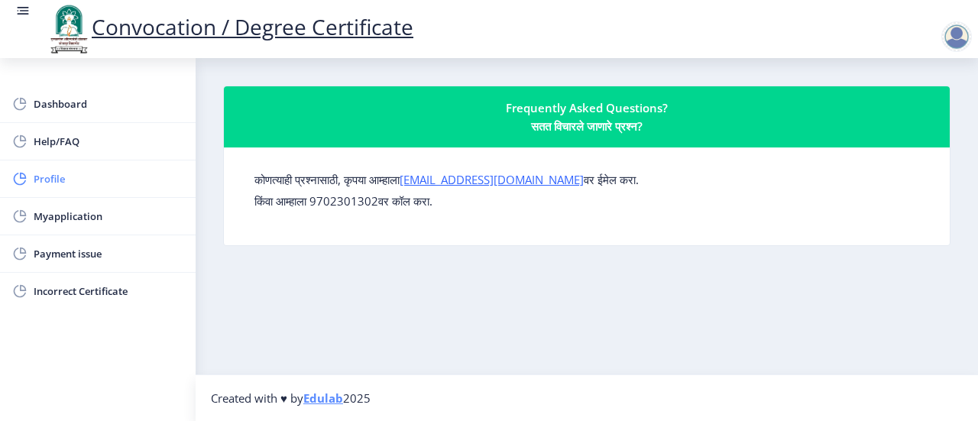
click at [47, 173] on span "Profile" at bounding box center [109, 179] width 150 height 18
select select
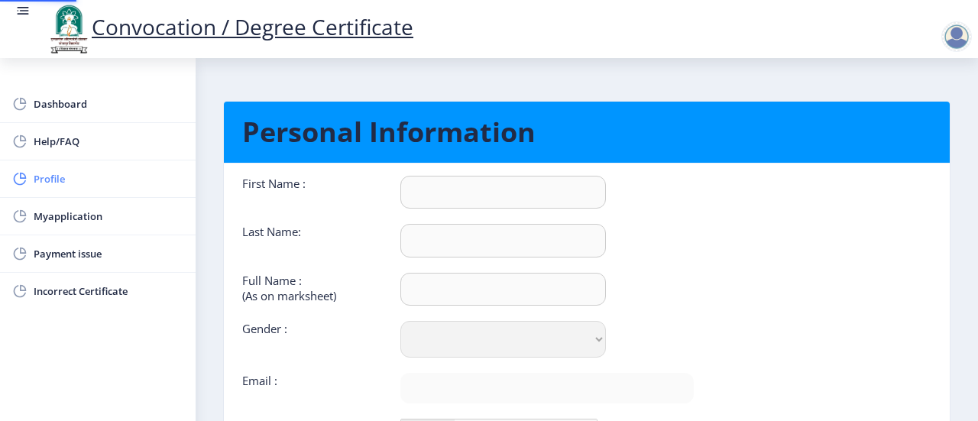
type input "Pallavi"
type input "Bhattacharjee"
type input "[PERSON_NAME]"
select select "[DEMOGRAPHIC_DATA]"
type input "[EMAIL_ADDRESS][DOMAIN_NAME]"
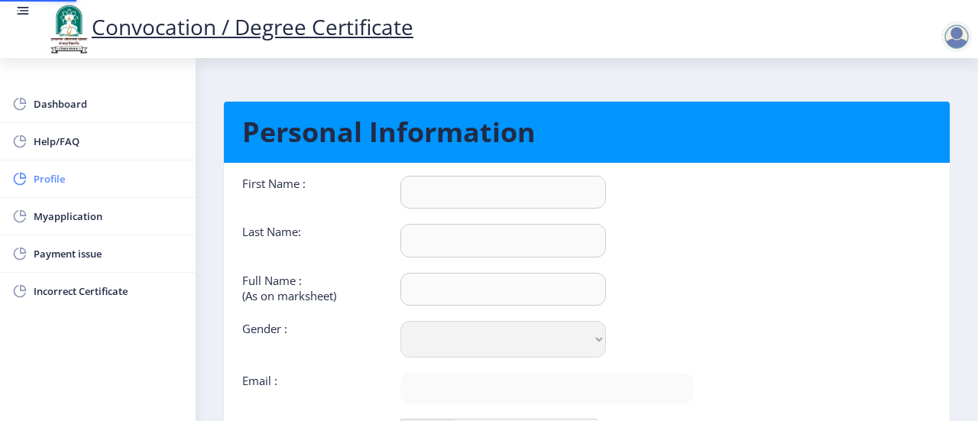
type input "9611239684"
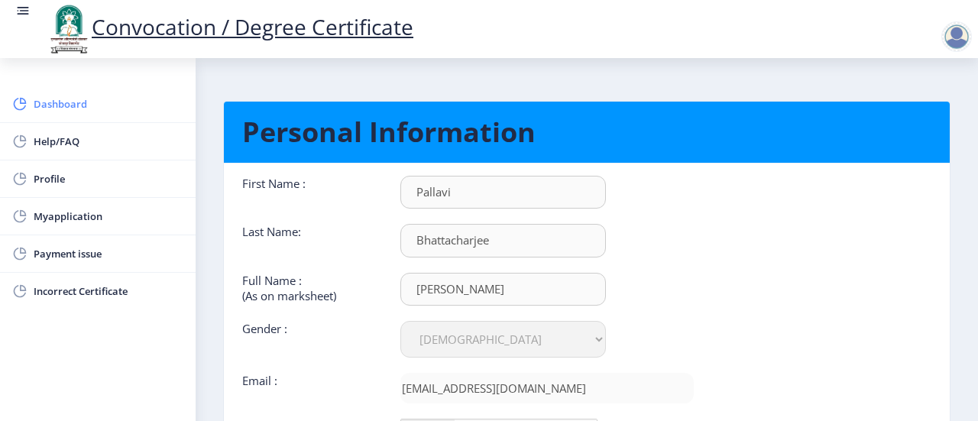
click at [60, 103] on span "Dashboard" at bounding box center [109, 104] width 150 height 18
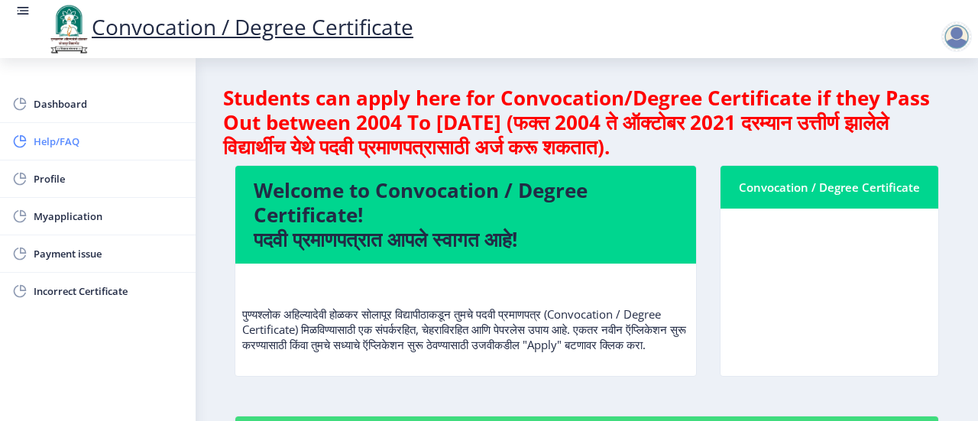
click at [66, 147] on span "Help/FAQ" at bounding box center [109, 141] width 150 height 18
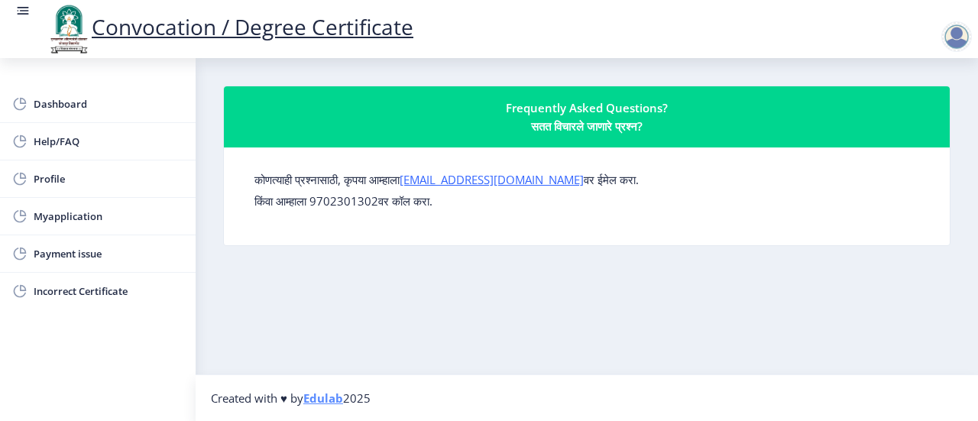
click at [624, 215] on div "कोणत्याही प्रश्नासाठी, कृपया आम्हाला [EMAIL_ADDRESS][DOMAIN_NAME] वर ईमेल करा. …" at bounding box center [586, 196] width 689 height 73
click at [390, 224] on div "कोणत्याही प्रश्नासाठी, कृपया आम्हाला [EMAIL_ADDRESS][DOMAIN_NAME] वर ईमेल करा. …" at bounding box center [586, 196] width 689 height 73
click at [313, 174] on label "कोणत्याही प्रश्नासाठी, कृपया आम्हाला [EMAIL_ADDRESS][DOMAIN_NAME] वर ईमेल करा." at bounding box center [446, 179] width 384 height 15
click at [55, 207] on span "Myapplication" at bounding box center [109, 216] width 150 height 18
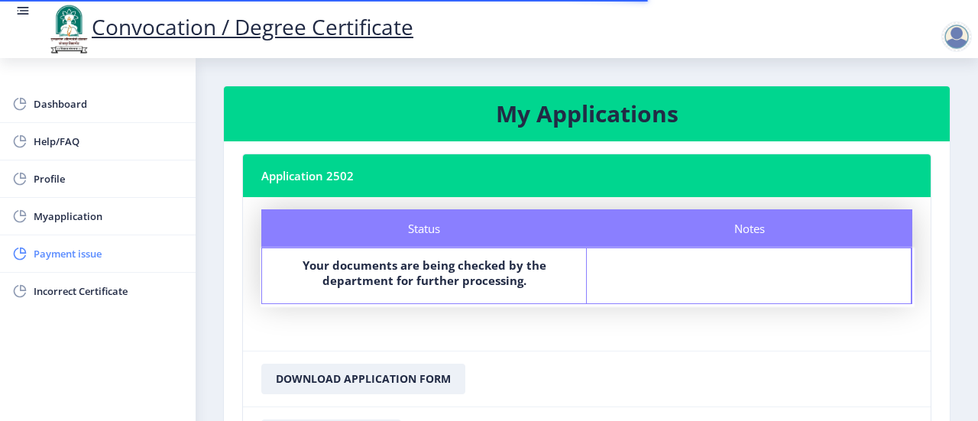
click at [61, 247] on span "Payment issue" at bounding box center [109, 253] width 150 height 18
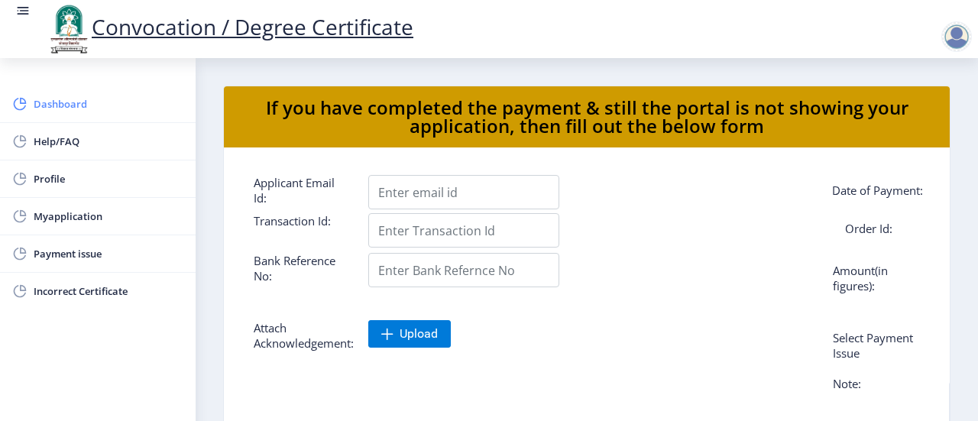
click at [90, 93] on link "Dashboard" at bounding box center [98, 104] width 196 height 37
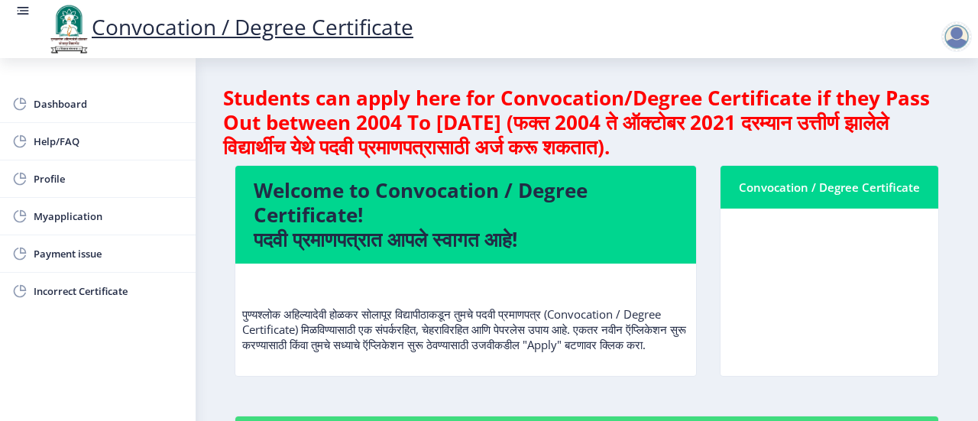
click at [21, 11] on rect at bounding box center [22, 10] width 15 height 15
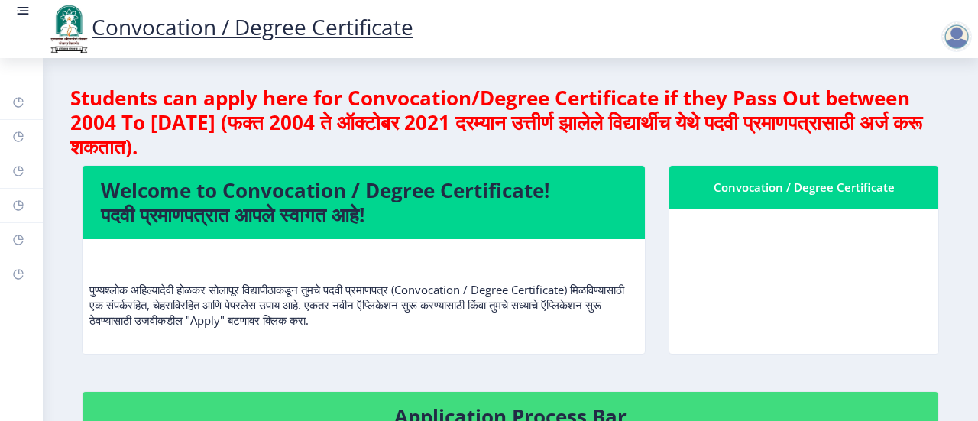
click at [21, 11] on rect at bounding box center [22, 10] width 15 height 15
